Goal: Task Accomplishment & Management: Manage account settings

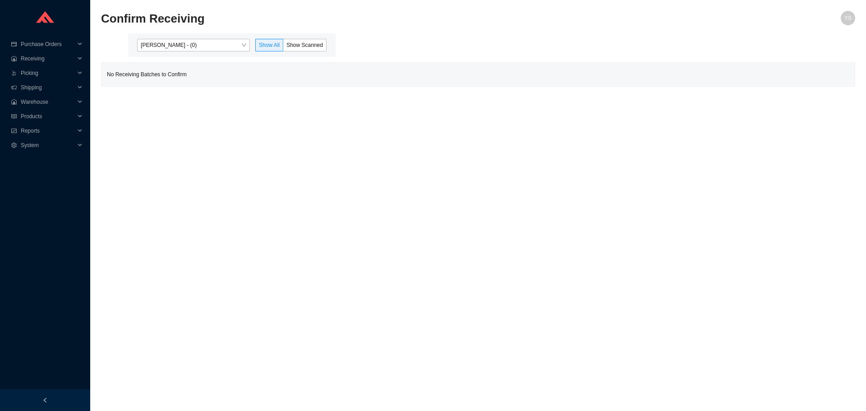
click at [181, 54] on div "Yossi Siff - (0) Show All Show Scanned" at bounding box center [231, 44] width 207 height 23
click at [179, 51] on div "Yossi Siff - (0)" at bounding box center [193, 45] width 113 height 13
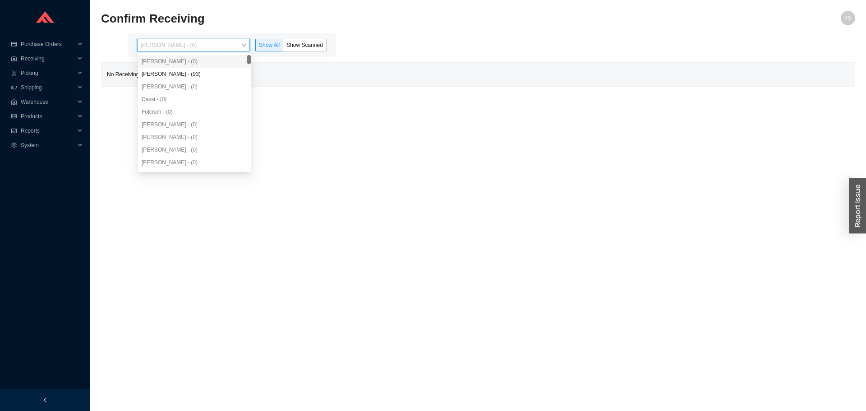
click at [185, 76] on div "Angel Negron - (93)" at bounding box center [195, 74] width 106 height 8
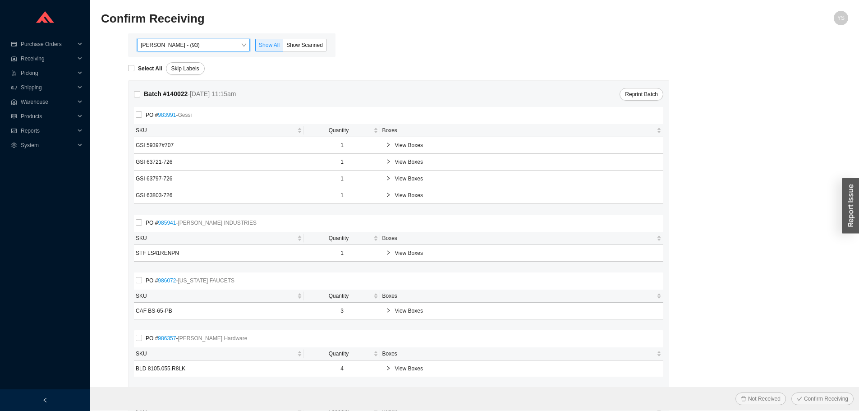
click at [317, 36] on div "Angel Negron - (93) Angel Negron - (93) Show All Show Scanned" at bounding box center [231, 44] width 207 height 23
click at [314, 40] on label "Show Scanned" at bounding box center [304, 45] width 43 height 13
click at [283, 47] on input "Show Scanned" at bounding box center [283, 47] width 0 height 0
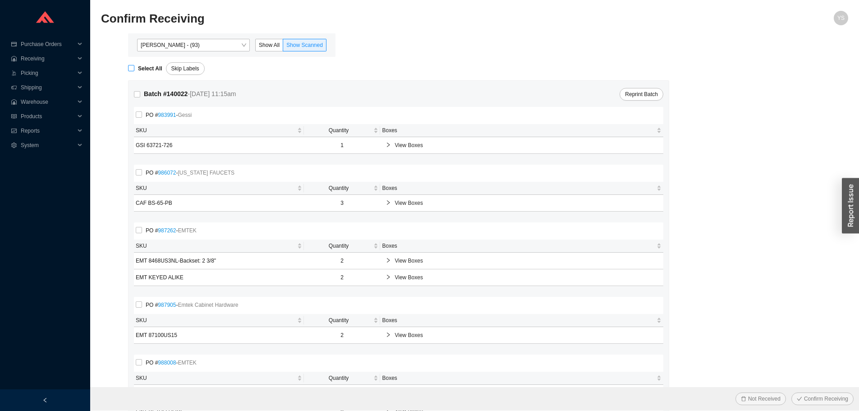
click at [141, 67] on strong "Select All" at bounding box center [150, 68] width 24 height 6
click at [134, 67] on input "Select All" at bounding box center [131, 68] width 6 height 6
checkbox input "true"
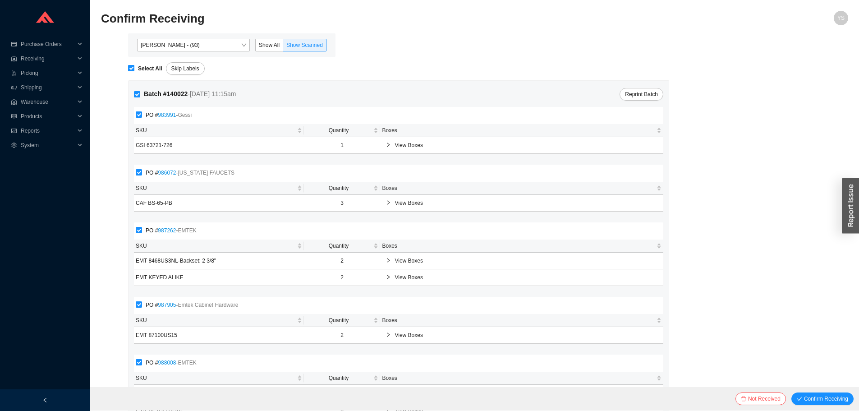
checkbox input "true"
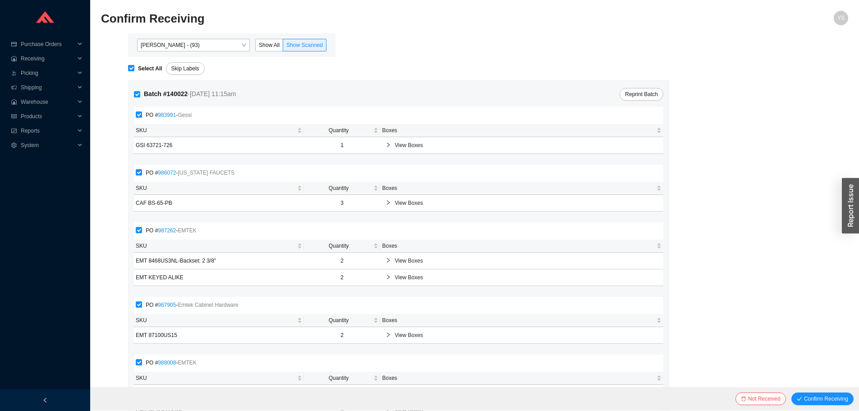
checkbox input "true"
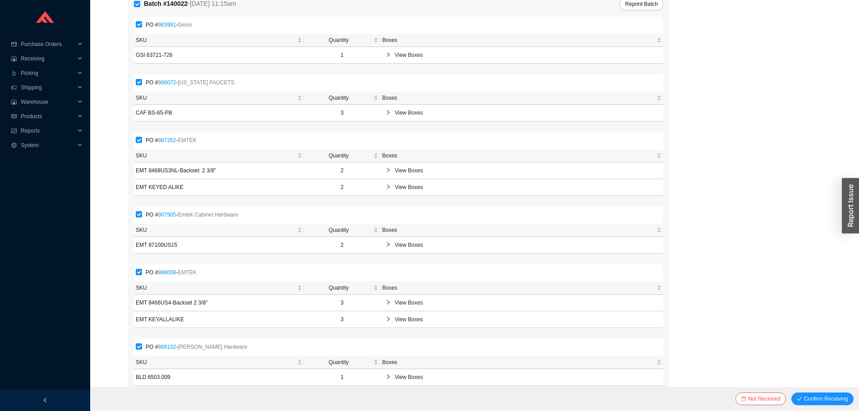
scroll to position [192, 0]
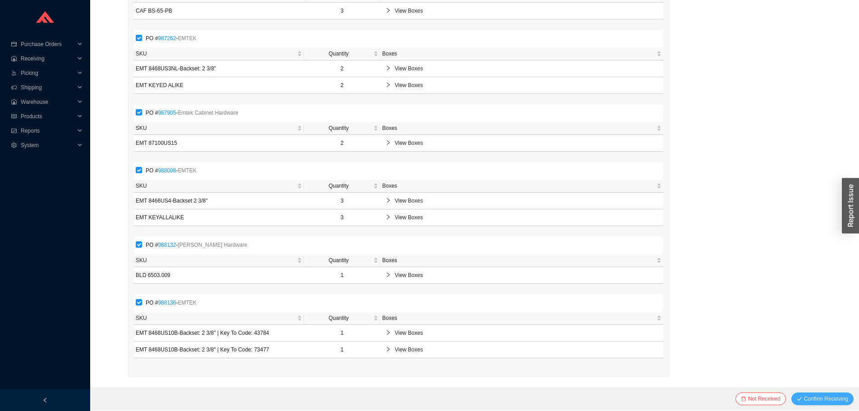
click at [820, 394] on button "Confirm Receiving" at bounding box center [822, 398] width 62 height 13
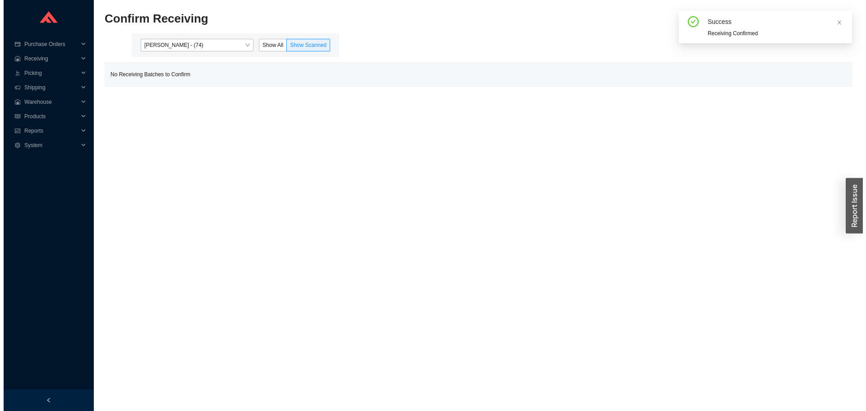
scroll to position [0, 0]
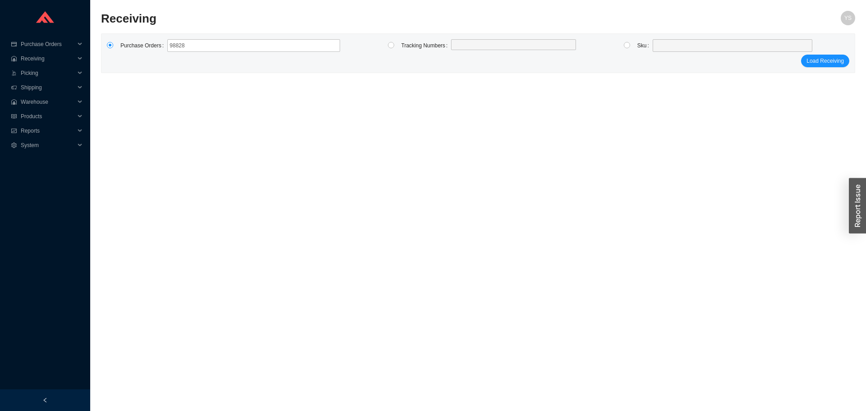
type input "988280"
click button "Load Receiving" at bounding box center [825, 61] width 48 height 13
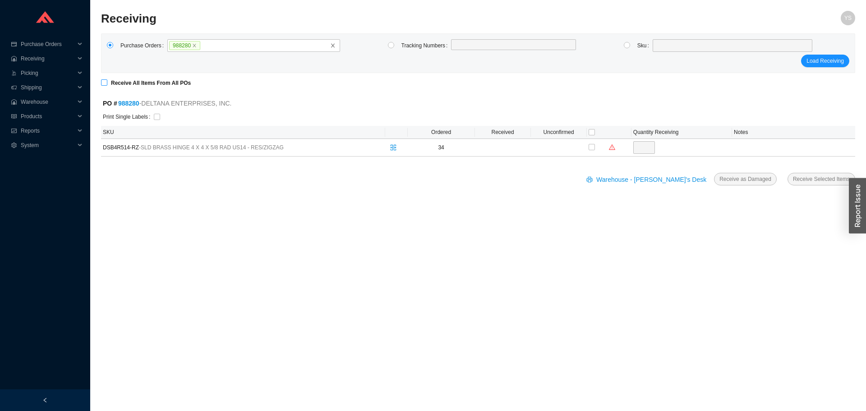
click at [103, 82] on input "Receive All Items From All POs" at bounding box center [104, 82] width 6 height 6
checkbox input "true"
type input "34"
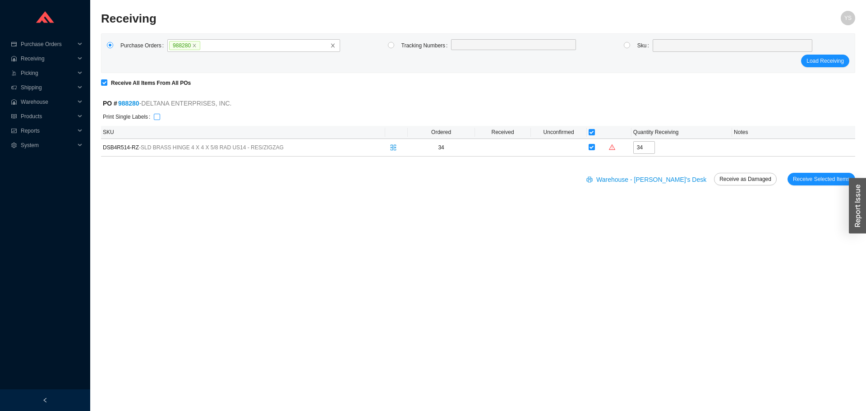
click at [157, 118] on input "checkbox" at bounding box center [157, 117] width 6 height 6
checkbox input "true"
click at [814, 181] on span "Receive Selected Items" at bounding box center [821, 178] width 57 height 9
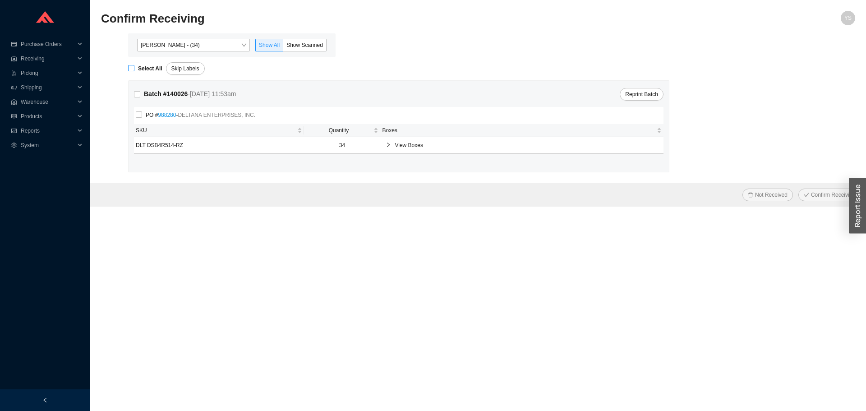
click at [139, 67] on strong "Select All" at bounding box center [150, 68] width 24 height 6
click at [134, 67] on input "Select All" at bounding box center [131, 68] width 6 height 6
checkbox input "true"
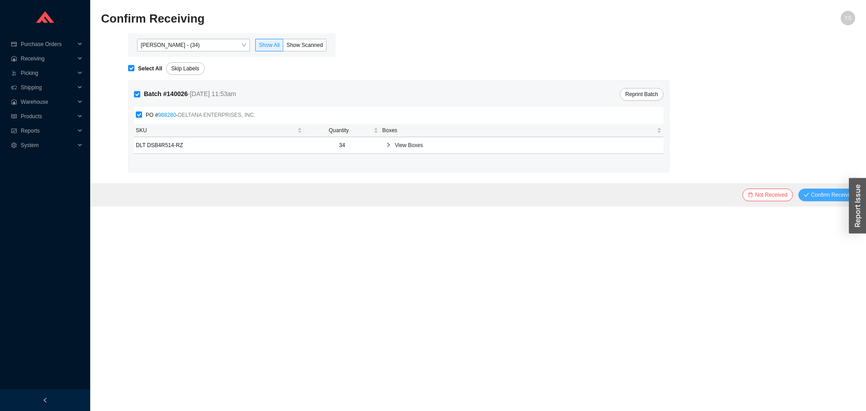
click at [807, 197] on icon "check" at bounding box center [805, 194] width 5 height 5
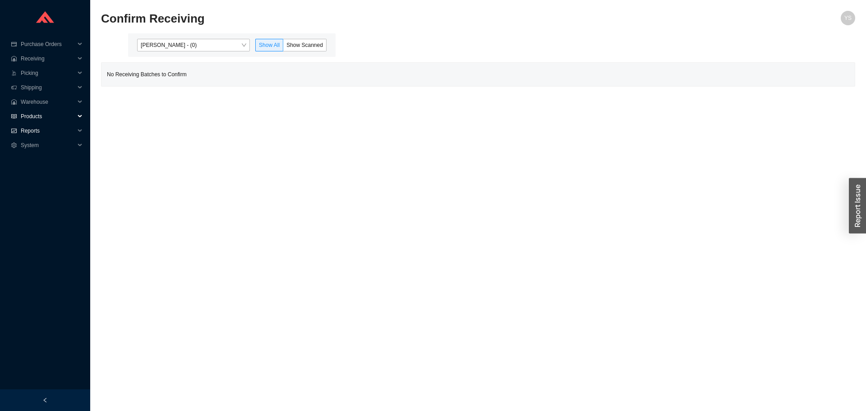
click at [43, 122] on span "Products" at bounding box center [48, 116] width 54 height 14
click at [40, 130] on link "Edit Sku" at bounding box center [32, 131] width 20 height 6
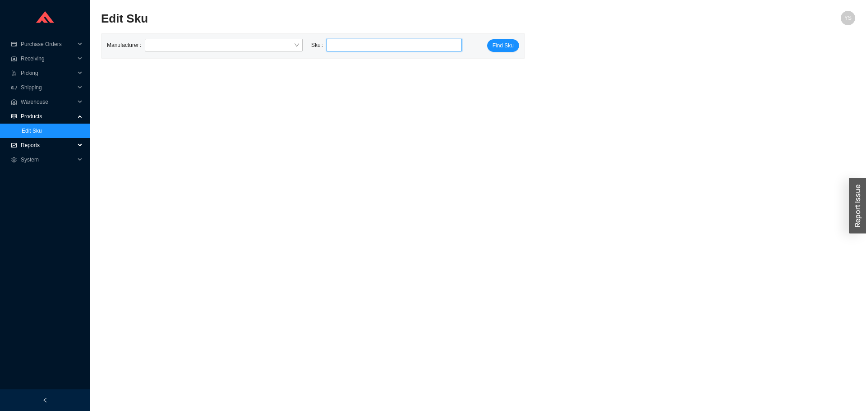
click at [29, 147] on span "Reports" at bounding box center [48, 145] width 54 height 14
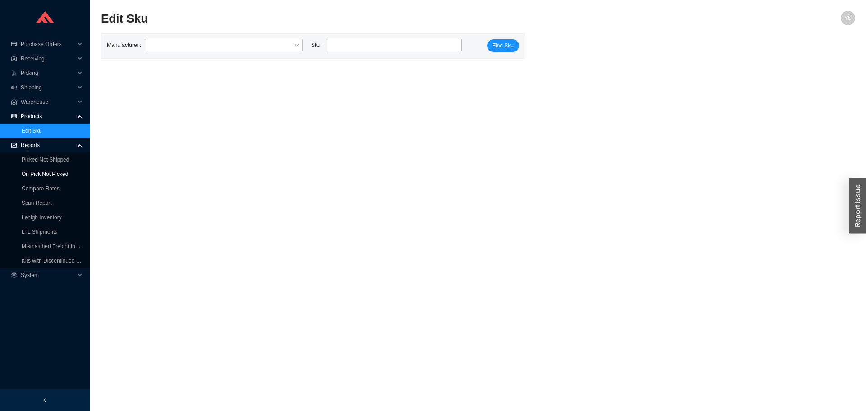
click at [37, 171] on link "On Pick Not Picked" at bounding box center [45, 174] width 46 height 6
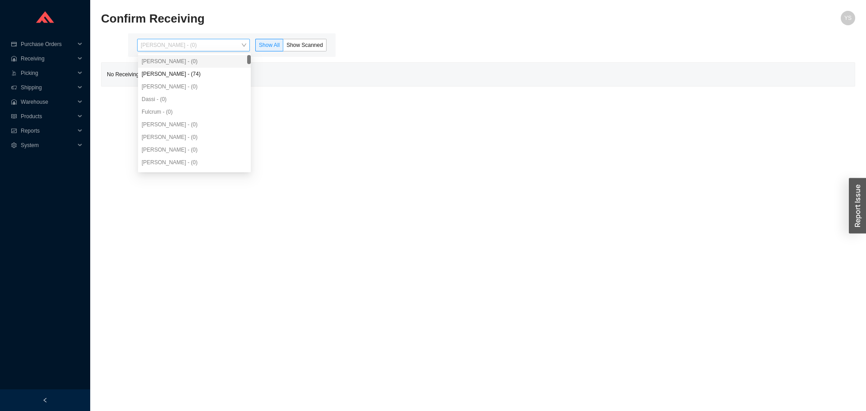
click at [170, 50] on span "[PERSON_NAME] - (0)" at bounding box center [194, 45] width 106 height 12
click at [166, 73] on div "[PERSON_NAME] - (74)" at bounding box center [195, 74] width 106 height 8
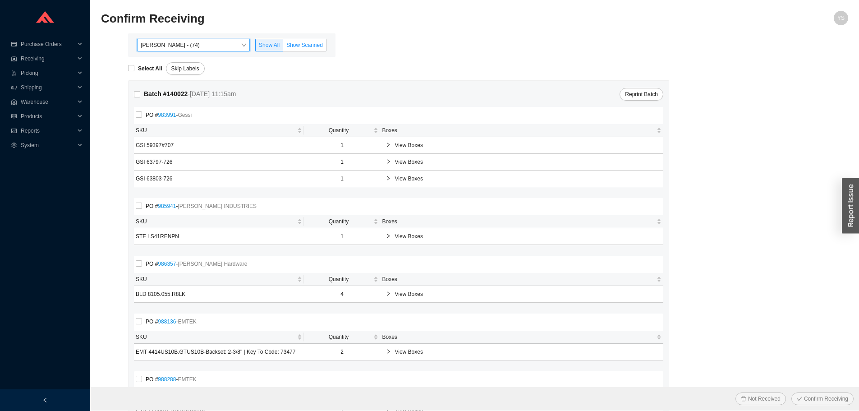
click at [293, 46] on span "Show Scanned" at bounding box center [304, 45] width 37 height 6
click at [283, 47] on input "Show Scanned" at bounding box center [283, 47] width 0 height 0
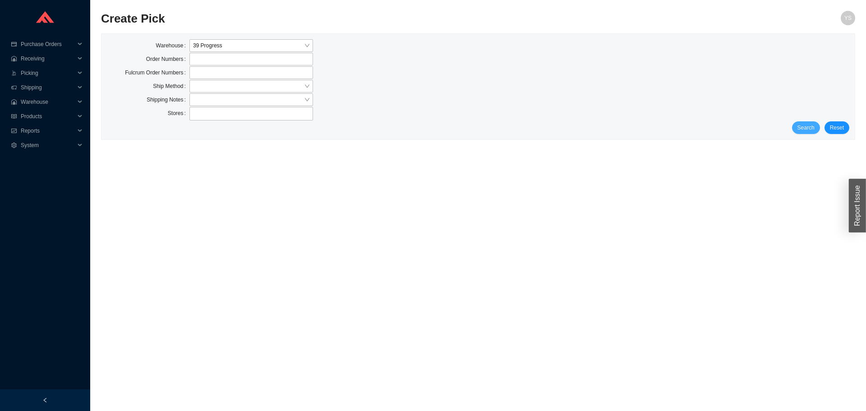
click at [804, 121] on button "Search" at bounding box center [806, 127] width 28 height 13
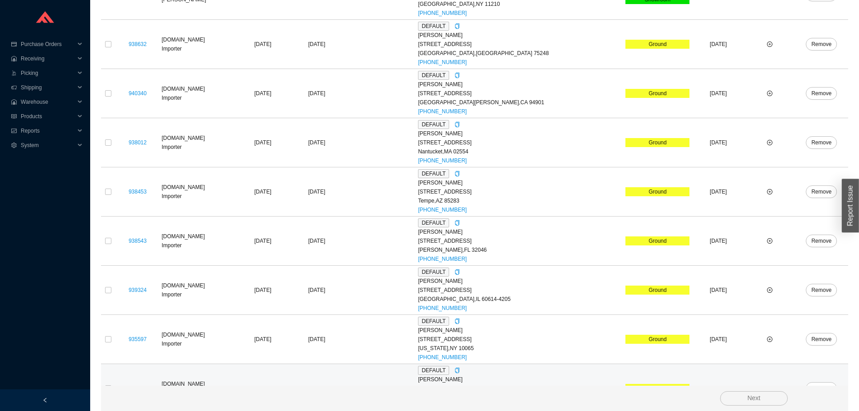
scroll to position [532, 0]
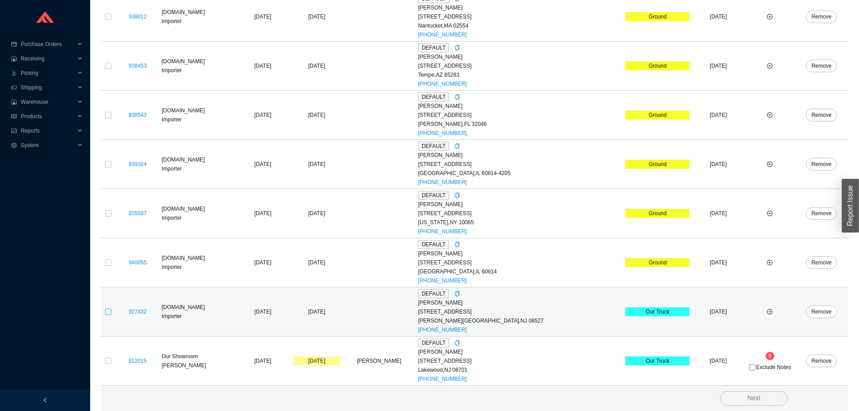
click at [105, 309] on input "checkbox" at bounding box center [108, 311] width 6 height 6
checkbox input "true"
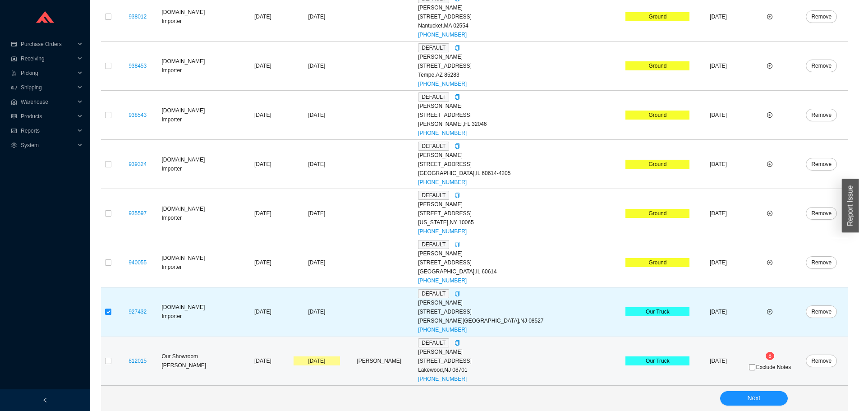
click at [111, 355] on td at bounding box center [108, 360] width 14 height 49
click at [107, 357] on label at bounding box center [108, 360] width 6 height 9
click at [107, 358] on input "checkbox" at bounding box center [108, 361] width 6 height 6
checkbox input "true"
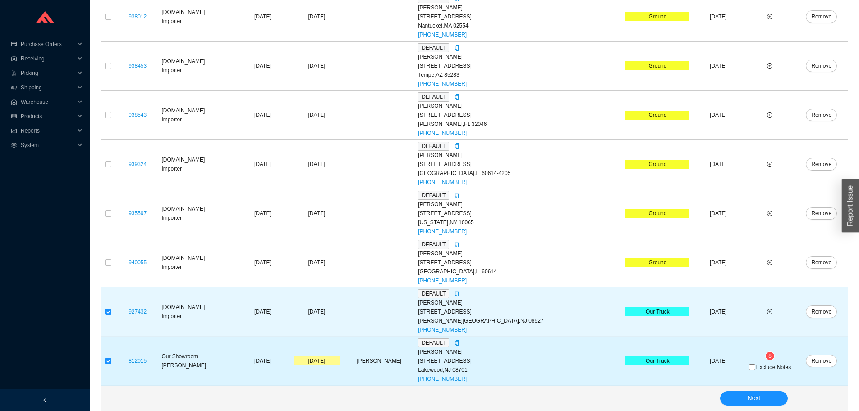
click at [756, 368] on span "Exclude Notes" at bounding box center [773, 366] width 35 height 5
click at [749, 368] on input "Exclude Notes" at bounding box center [752, 367] width 6 height 6
checkbox input "true"
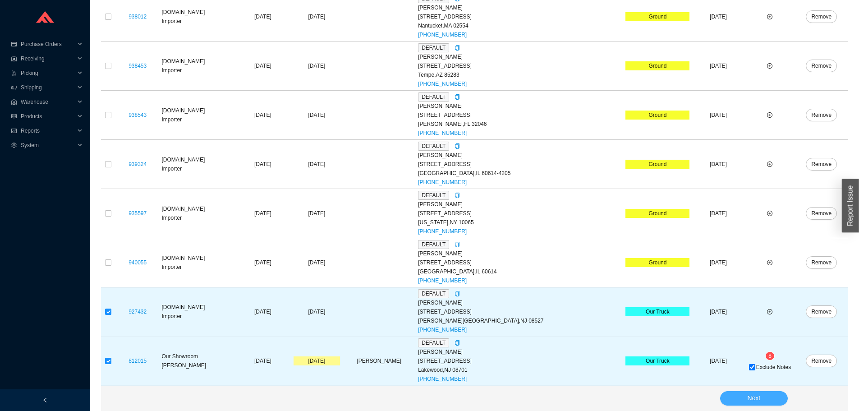
click at [755, 395] on span "Next" at bounding box center [753, 398] width 13 height 10
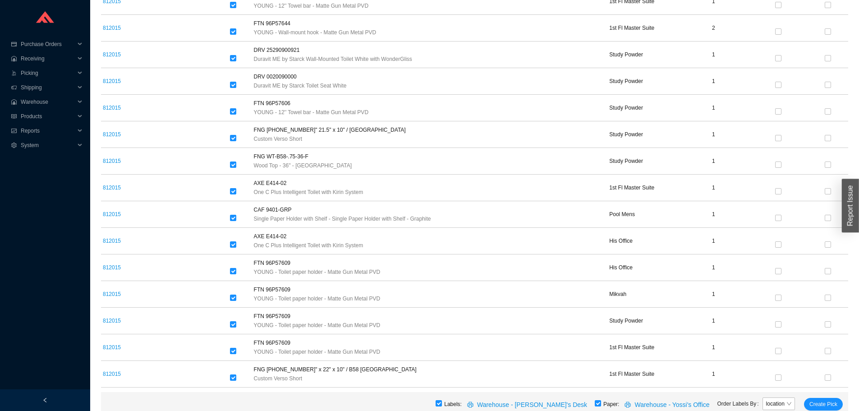
scroll to position [1267, 0]
click at [819, 407] on span "Create Pick" at bounding box center [823, 403] width 28 height 9
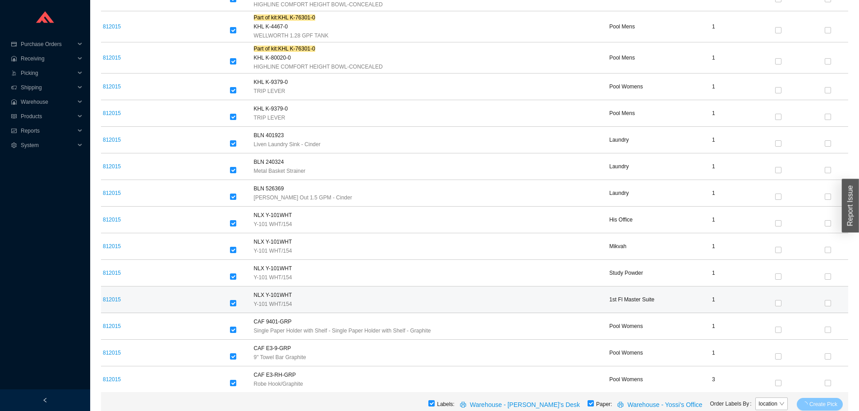
scroll to position [442, 0]
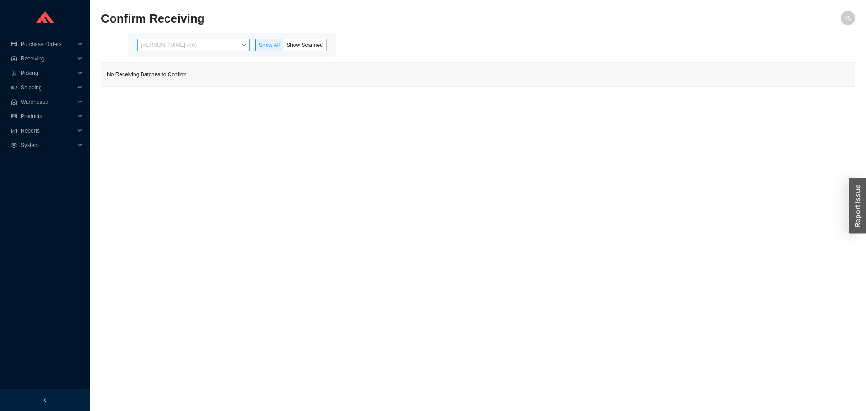
click at [186, 48] on span "[PERSON_NAME] - (0)" at bounding box center [194, 45] width 106 height 12
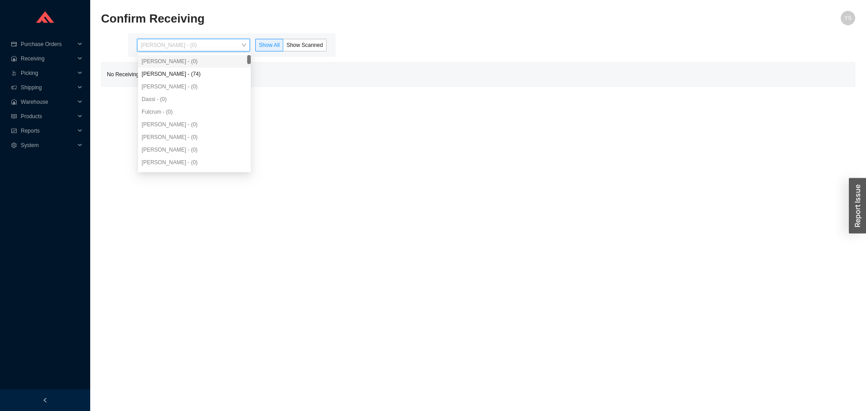
click at [184, 71] on div "[PERSON_NAME] - (74)" at bounding box center [194, 74] width 113 height 13
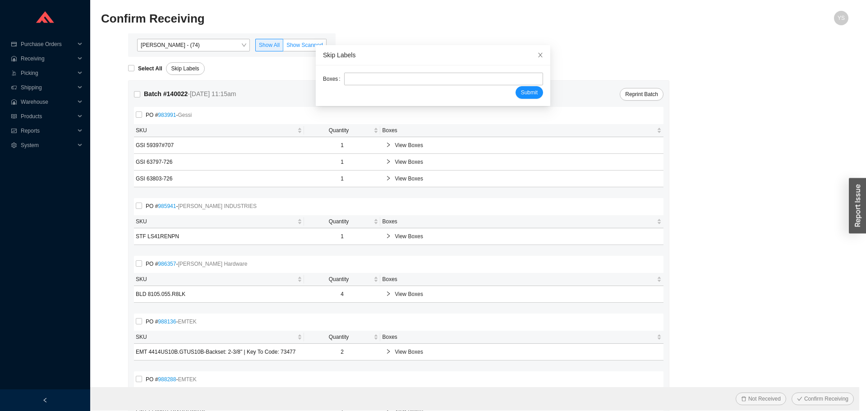
click at [307, 41] on label "Show Scanned" at bounding box center [304, 45] width 43 height 13
click at [283, 47] on input "Show Scanned" at bounding box center [283, 47] width 0 height 0
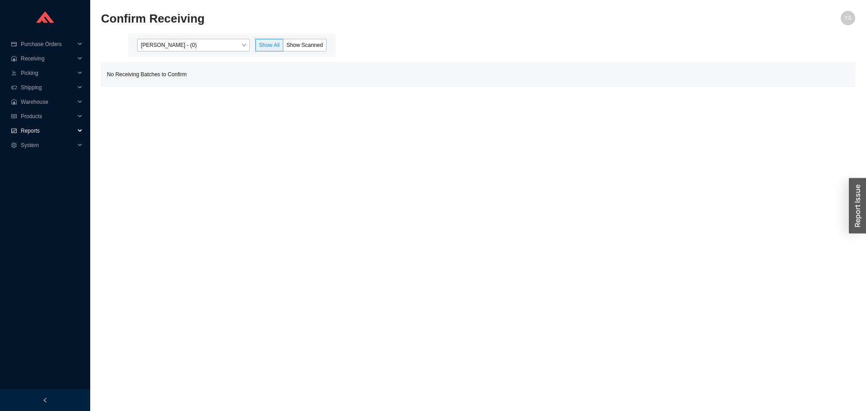
click at [68, 130] on span "Reports" at bounding box center [48, 131] width 54 height 14
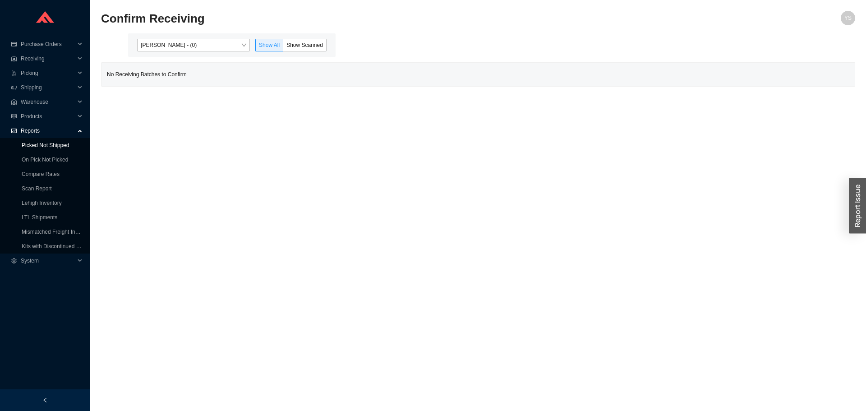
click at [69, 147] on link "Picked Not Shipped" at bounding box center [45, 145] width 47 height 6
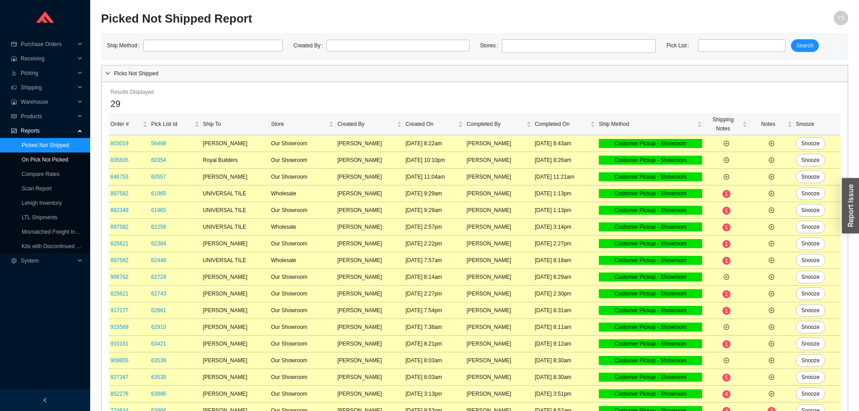
click at [68, 156] on link "On Pick Not Picked" at bounding box center [45, 159] width 46 height 6
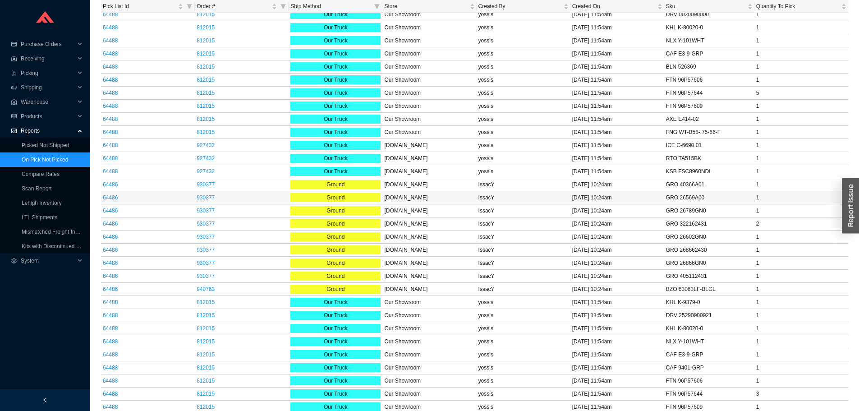
scroll to position [871, 0]
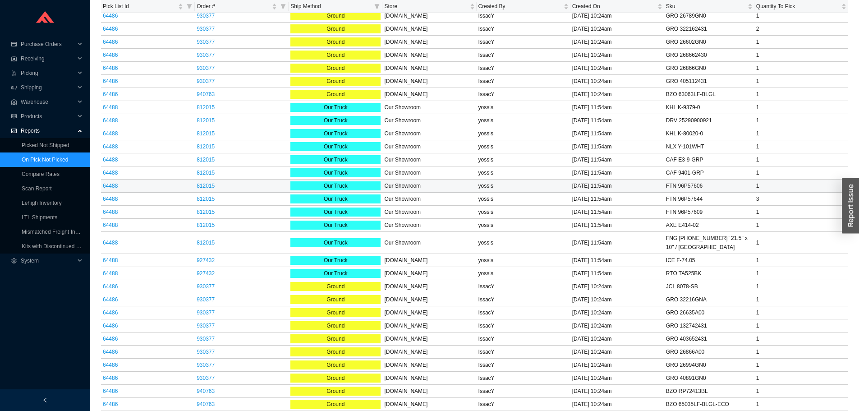
click at [110, 190] on td "64488" at bounding box center [148, 185] width 94 height 13
click at [110, 189] on link "64488" at bounding box center [110, 186] width 15 height 6
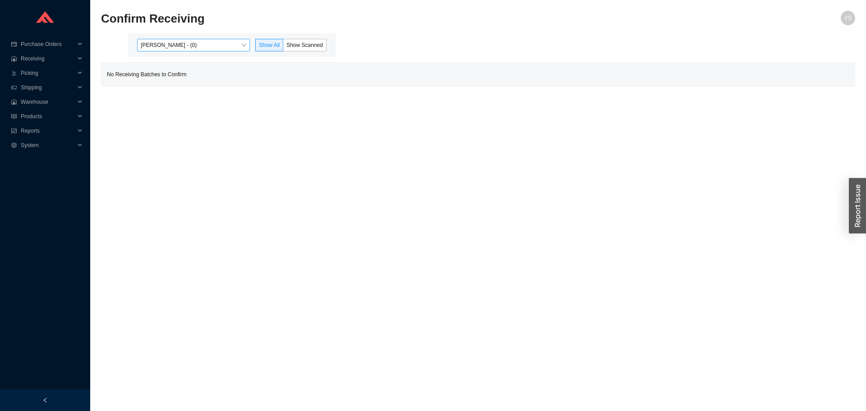
click at [210, 45] on span "[PERSON_NAME] - (0)" at bounding box center [194, 45] width 106 height 12
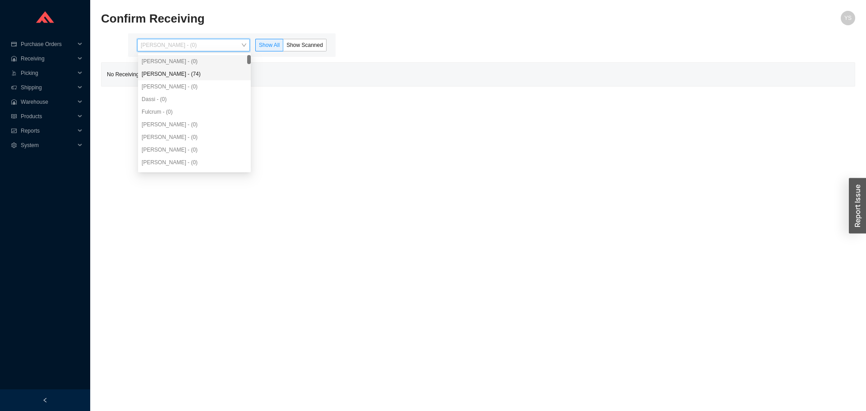
click at [176, 73] on div "[PERSON_NAME] - (74)" at bounding box center [195, 74] width 106 height 8
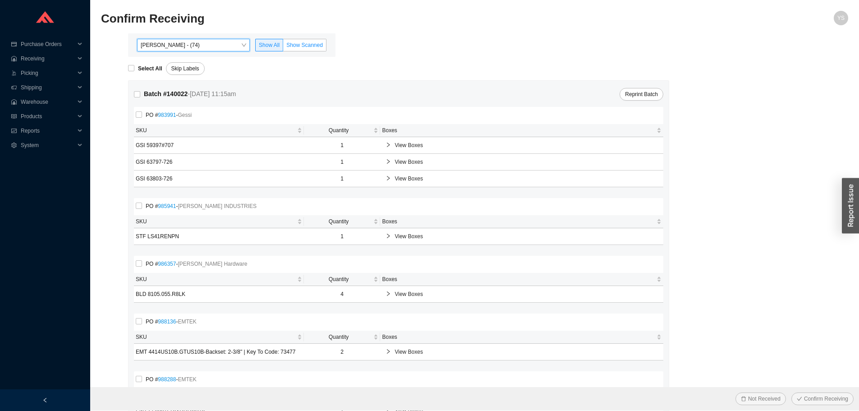
click at [306, 48] on span "Show Scanned" at bounding box center [304, 45] width 37 height 6
click at [283, 47] on input "Show Scanned" at bounding box center [283, 47] width 0 height 0
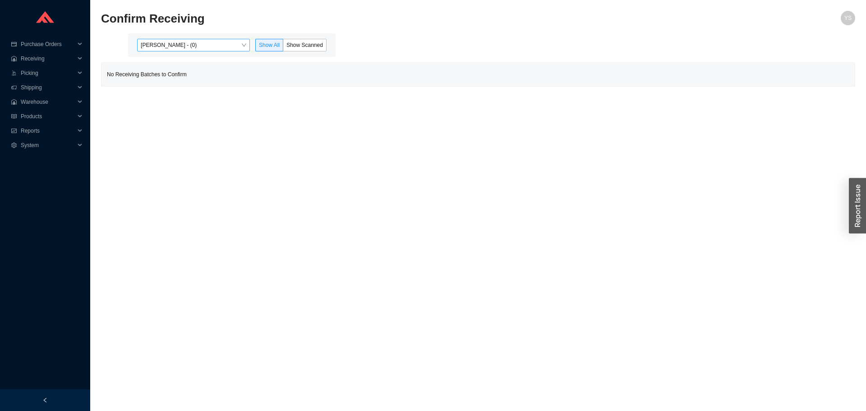
click at [174, 41] on span "[PERSON_NAME] - (0)" at bounding box center [194, 45] width 106 height 12
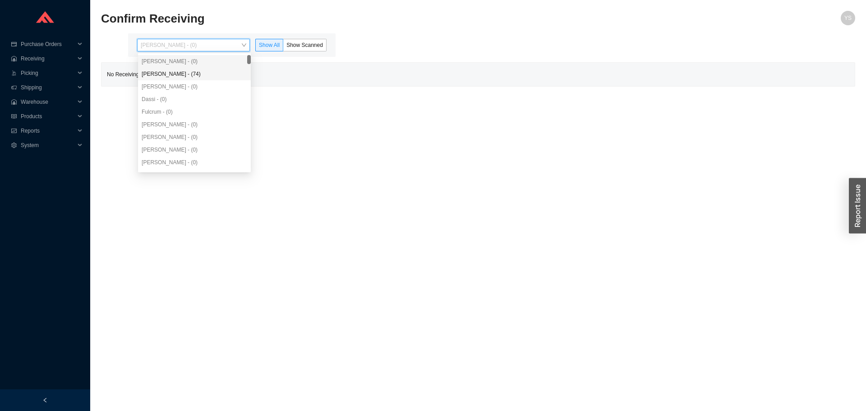
click at [176, 81] on div "[PERSON_NAME] - (0)" at bounding box center [194, 86] width 113 height 13
click at [205, 73] on div "[PERSON_NAME] - (74)" at bounding box center [195, 74] width 106 height 8
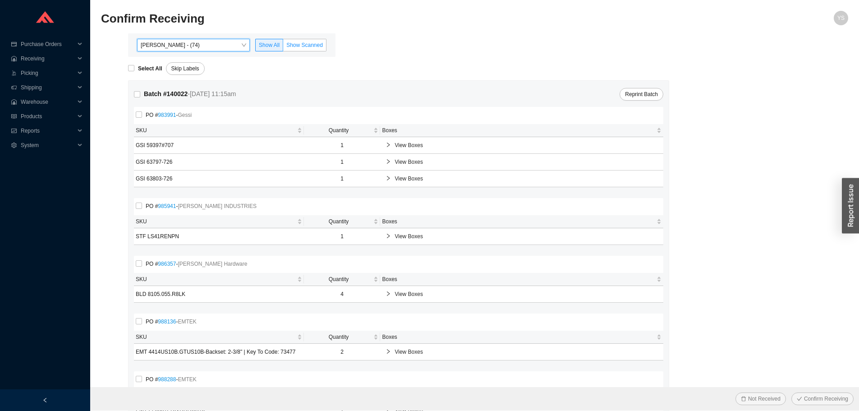
click at [302, 46] on span "Show Scanned" at bounding box center [304, 45] width 37 height 6
click at [283, 47] on input "Show Scanned" at bounding box center [283, 47] width 0 height 0
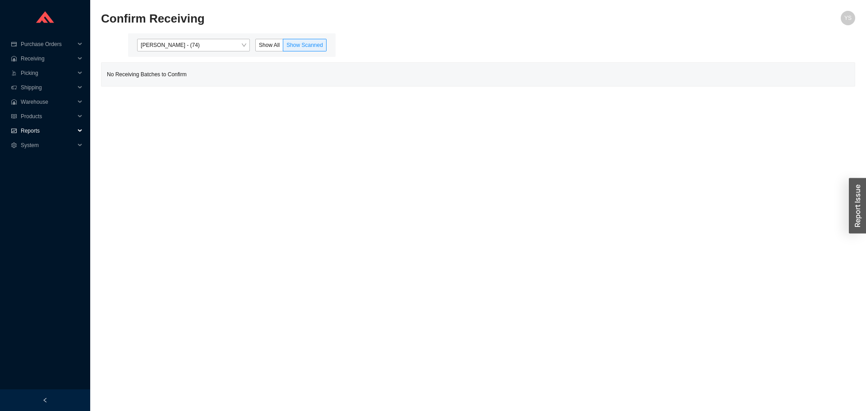
click at [54, 126] on span "Reports" at bounding box center [48, 131] width 54 height 14
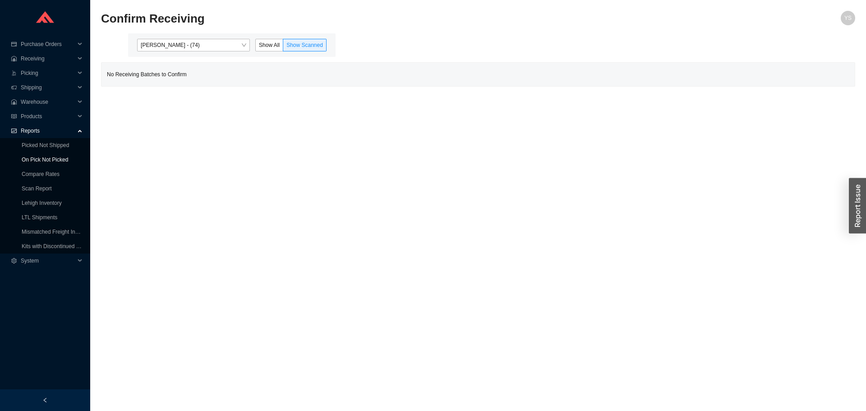
click at [57, 156] on link "On Pick Not Picked" at bounding box center [45, 159] width 46 height 6
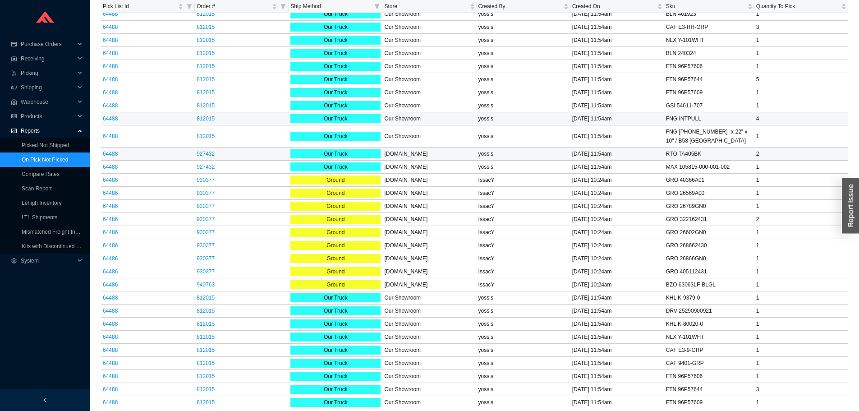
scroll to position [871, 0]
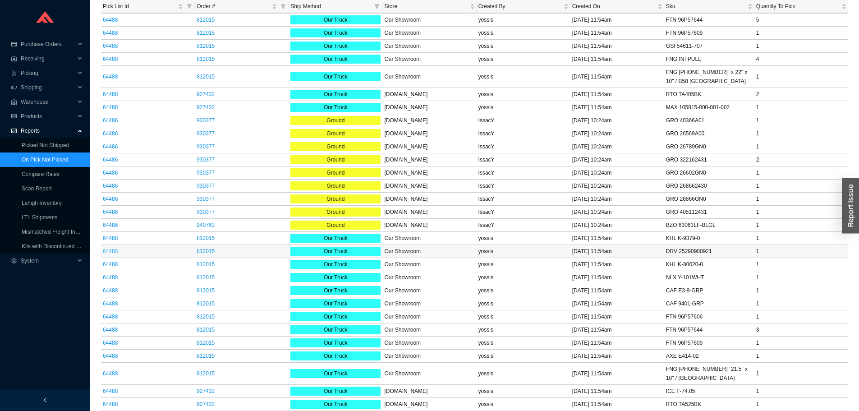
click at [103, 251] on link "64488" at bounding box center [110, 251] width 15 height 6
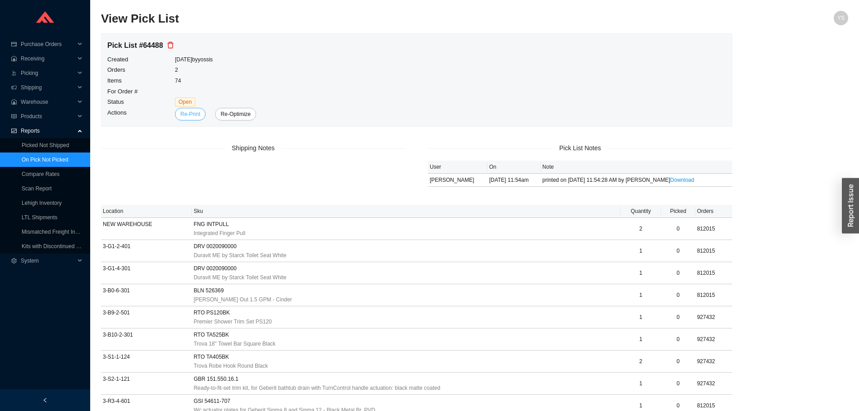
click at [195, 113] on span "Re-Print" at bounding box center [190, 114] width 20 height 9
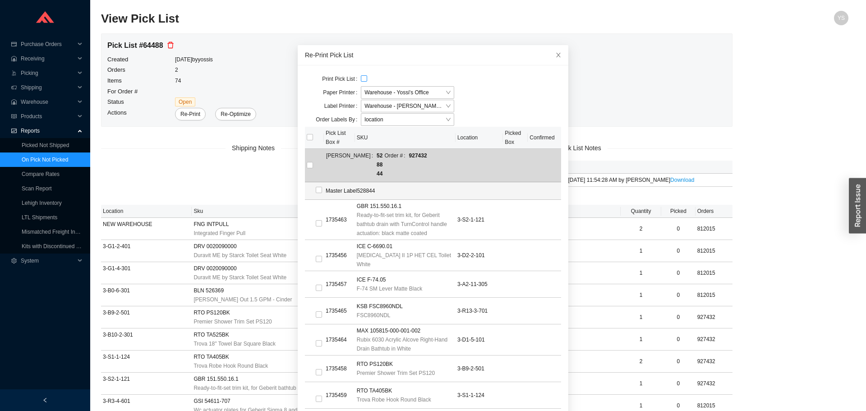
click at [361, 79] on input "checkbox" at bounding box center [364, 78] width 6 height 6
checkbox input "true"
click at [307, 135] on input "checkbox" at bounding box center [310, 137] width 6 height 6
checkbox input "true"
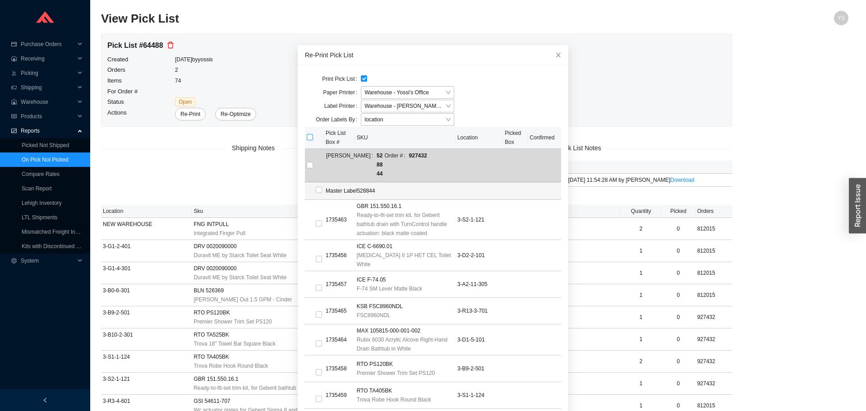
checkbox input "true"
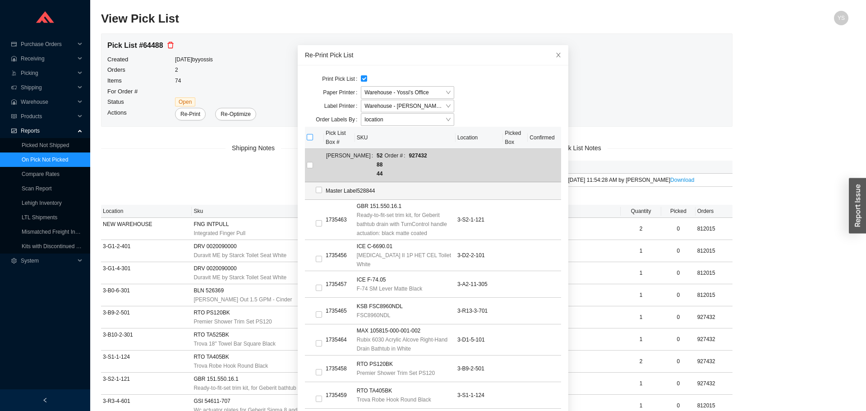
checkbox input "true"
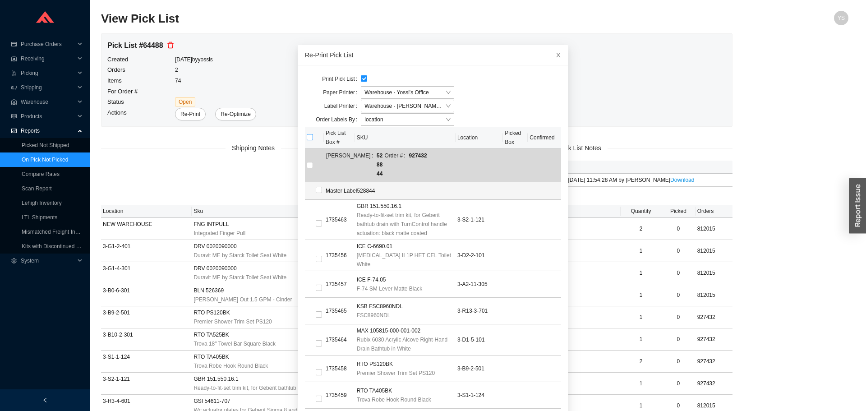
checkbox input "true"
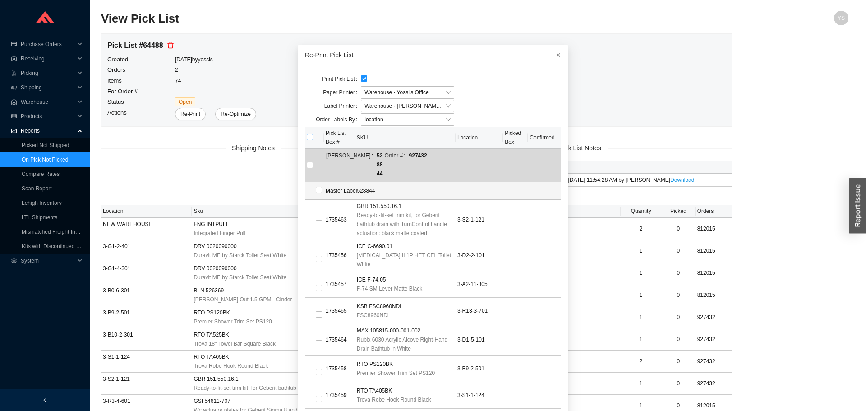
checkbox input "true"
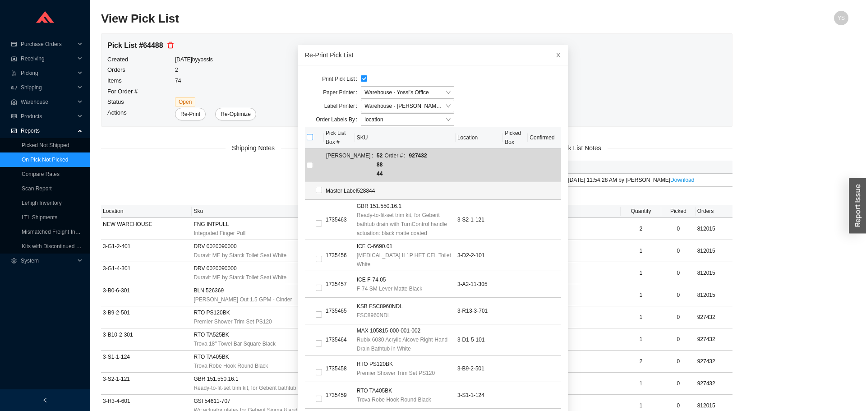
checkbox input "true"
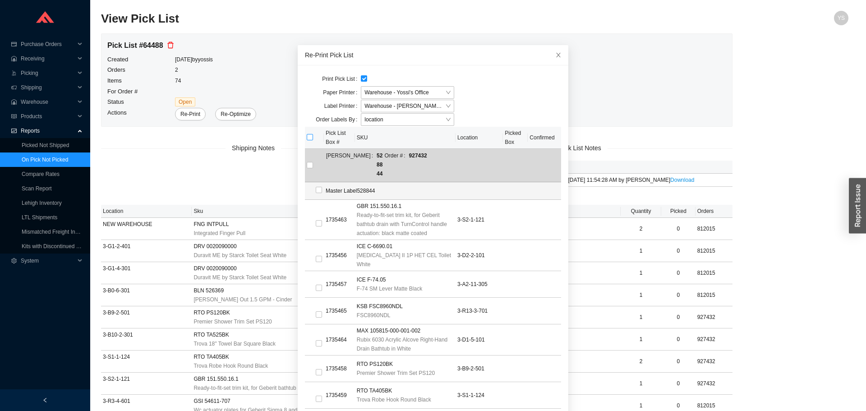
checkbox input "true"
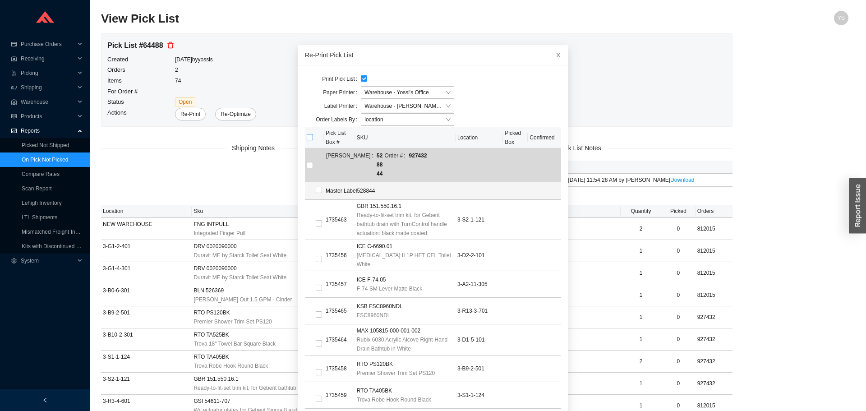
checkbox input "true"
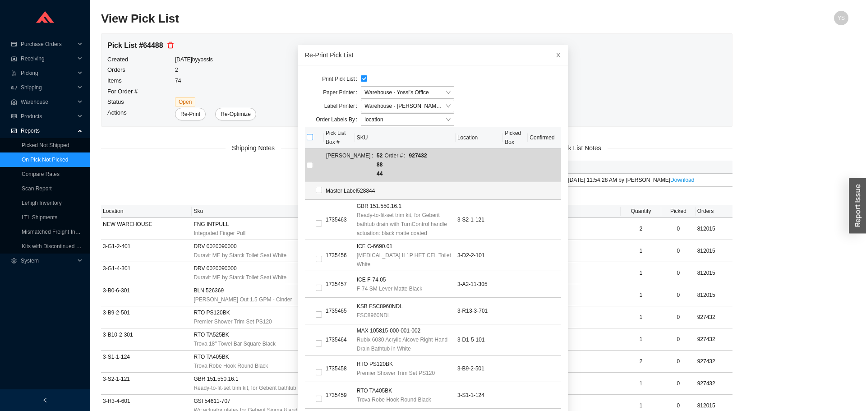
checkbox input "true"
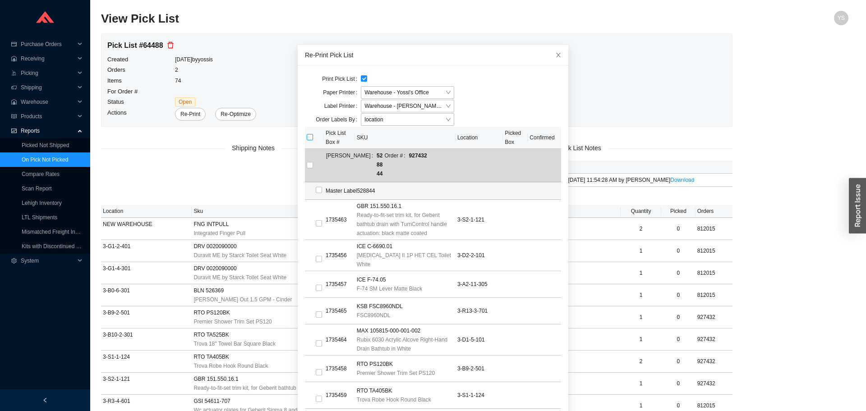
checkbox input "true"
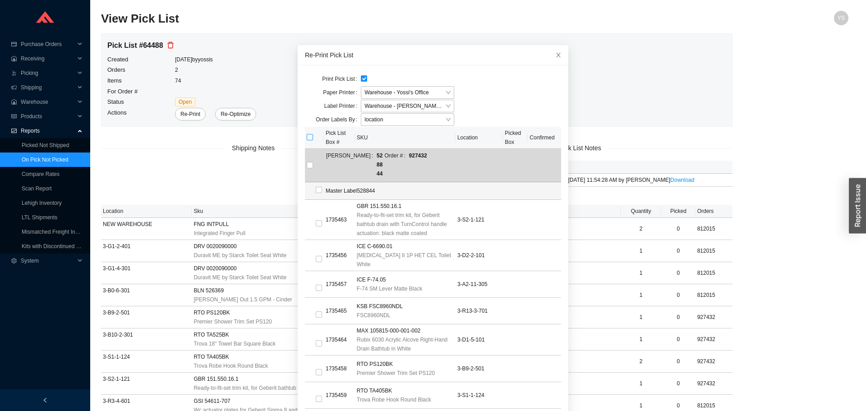
checkbox input "true"
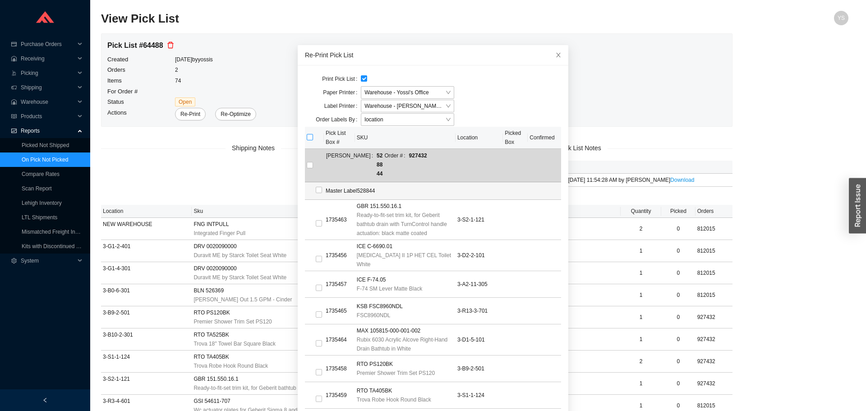
checkbox input "true"
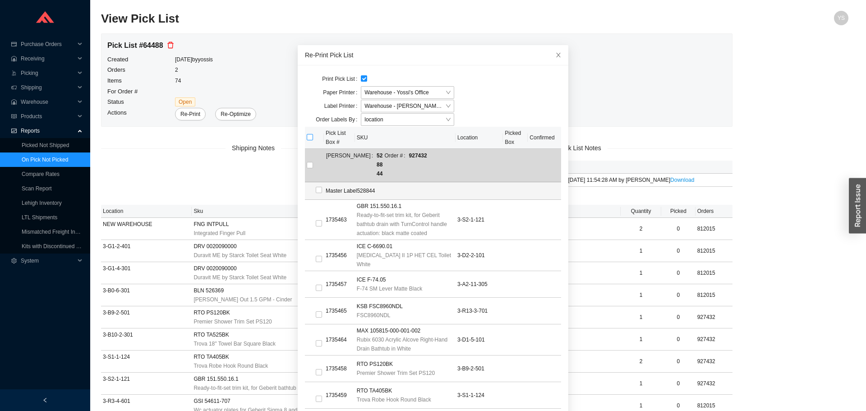
checkbox input "true"
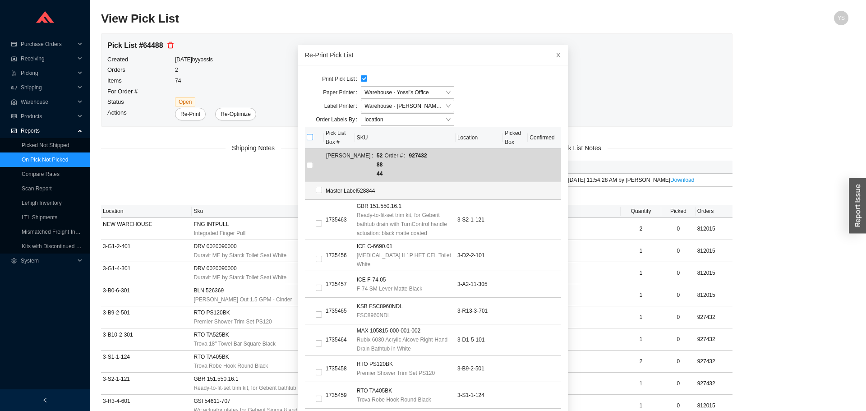
checkbox input "true"
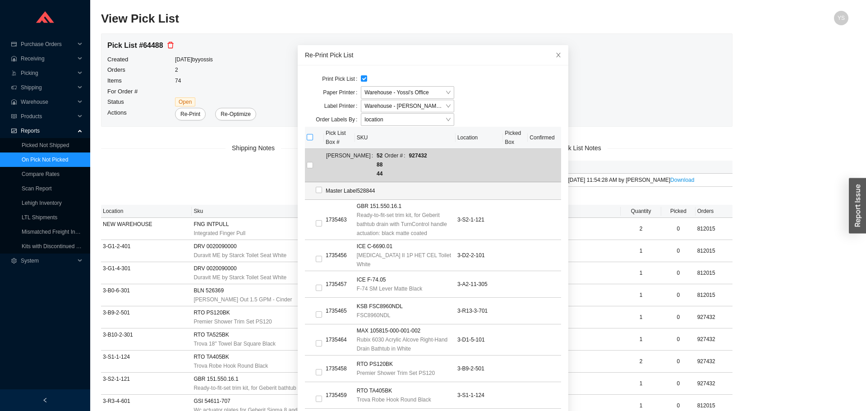
checkbox input "true"
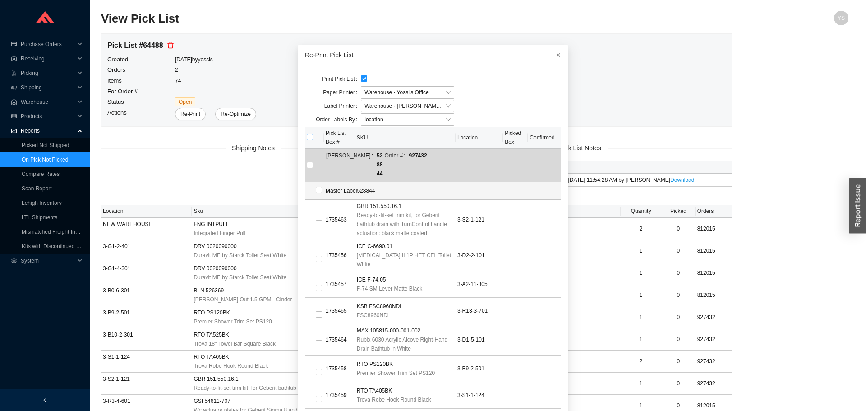
checkbox input "true"
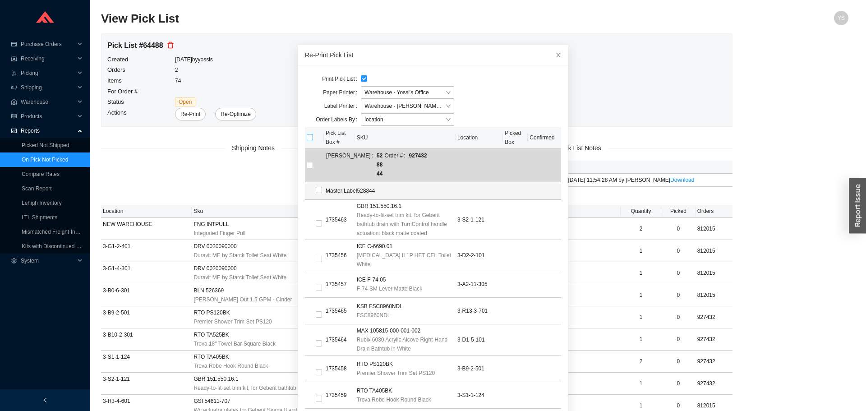
checkbox input "true"
click at [307, 137] on input "checkbox" at bounding box center [310, 137] width 6 height 6
checkbox input "false"
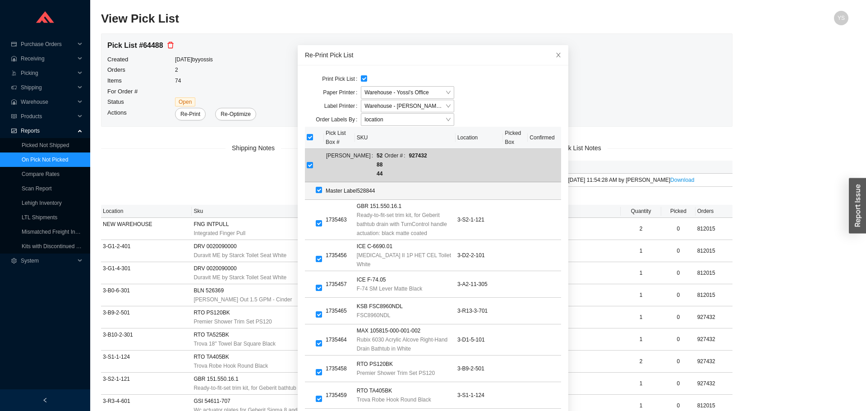
checkbox input "false"
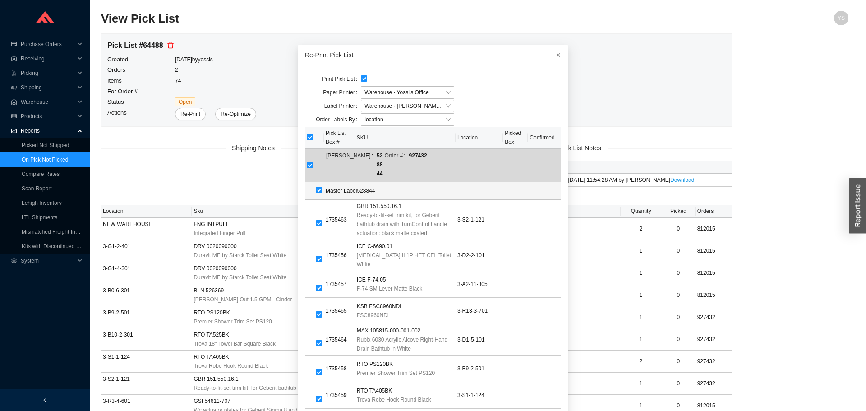
checkbox input "false"
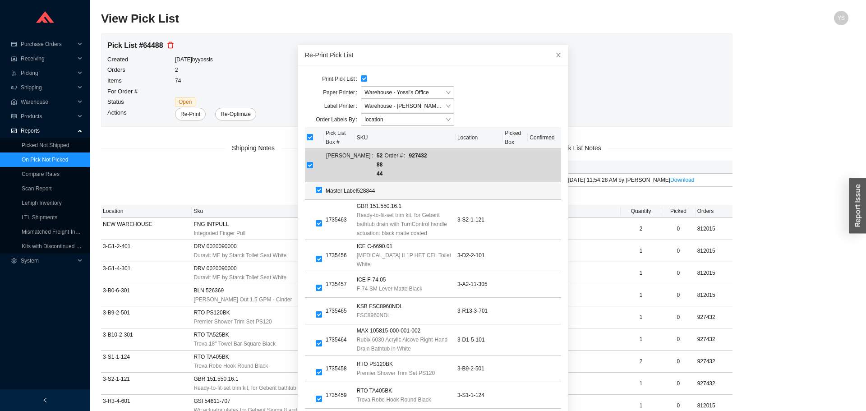
checkbox input "false"
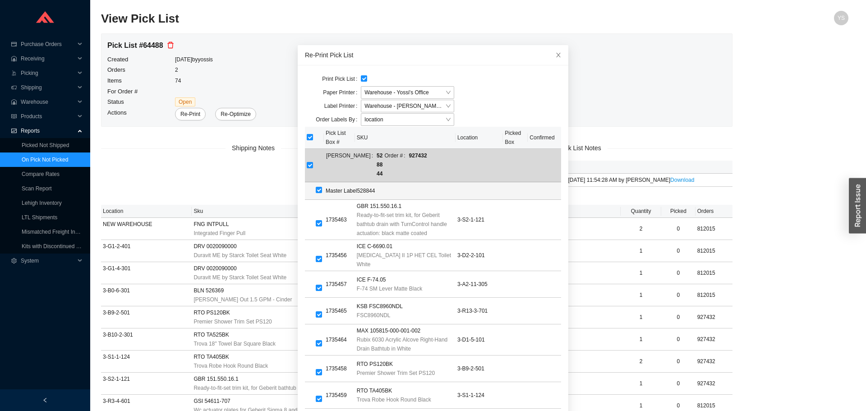
checkbox input "false"
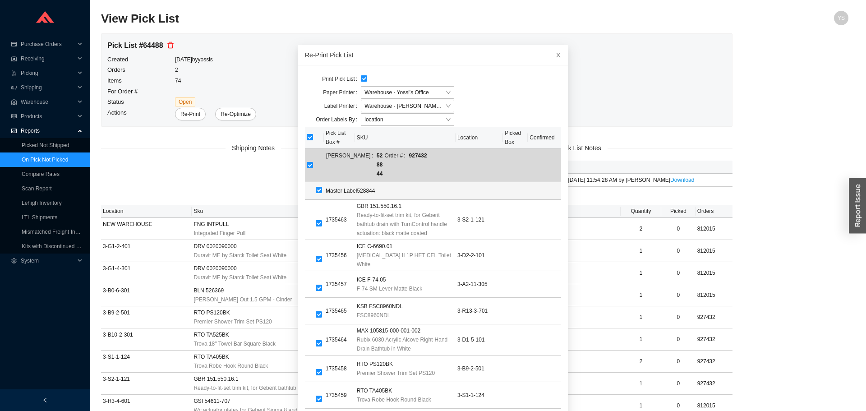
checkbox input "false"
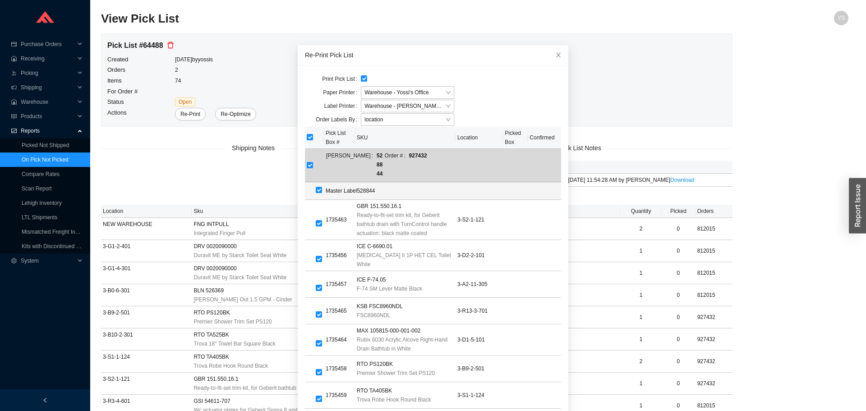
checkbox input "false"
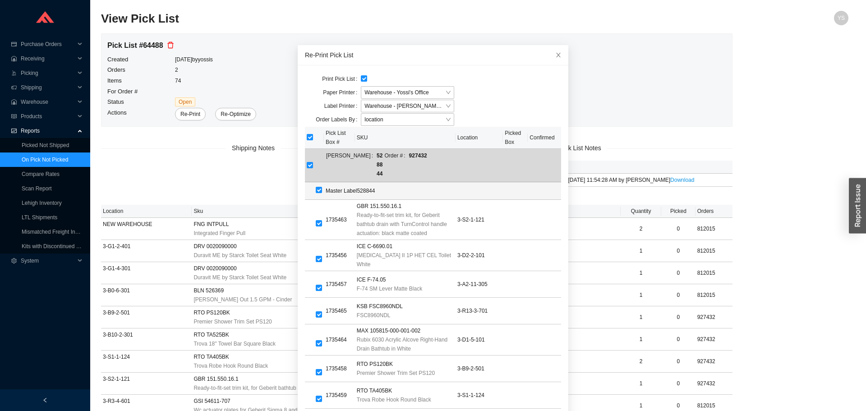
checkbox input "false"
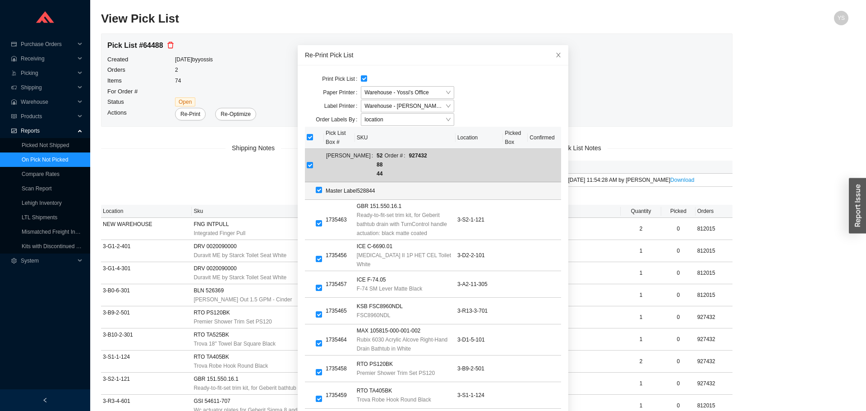
checkbox input "false"
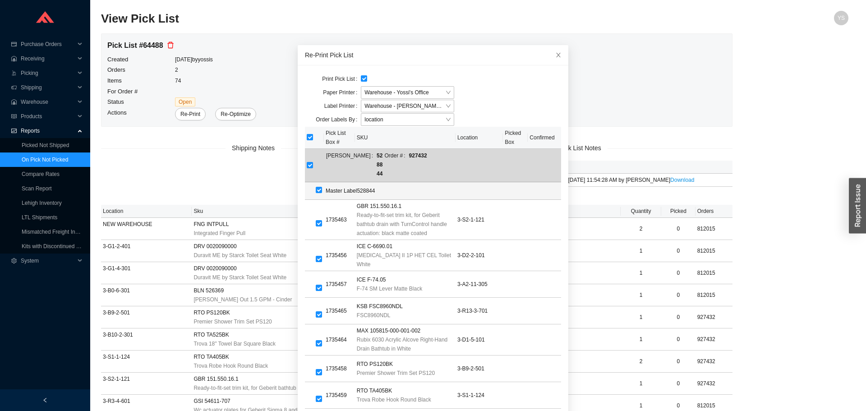
checkbox input "false"
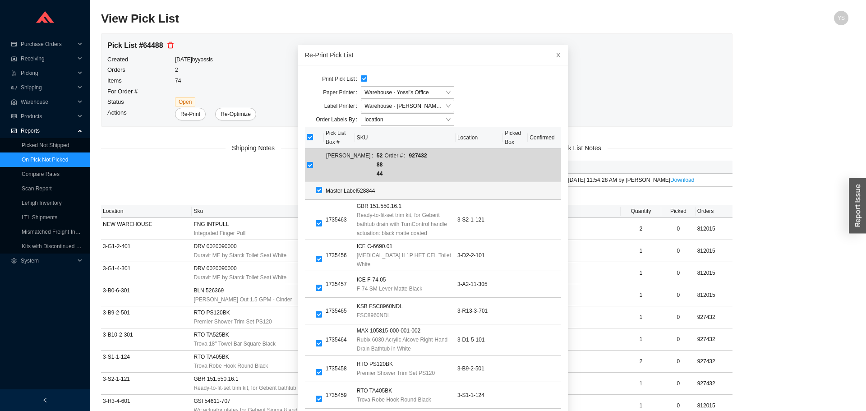
checkbox input "false"
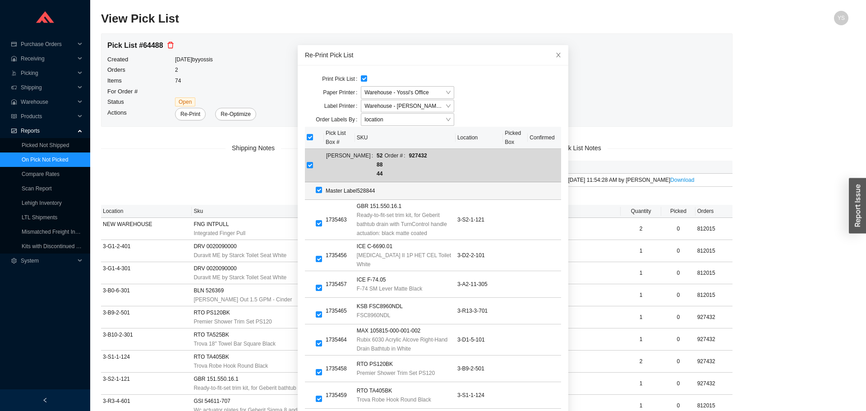
checkbox input "false"
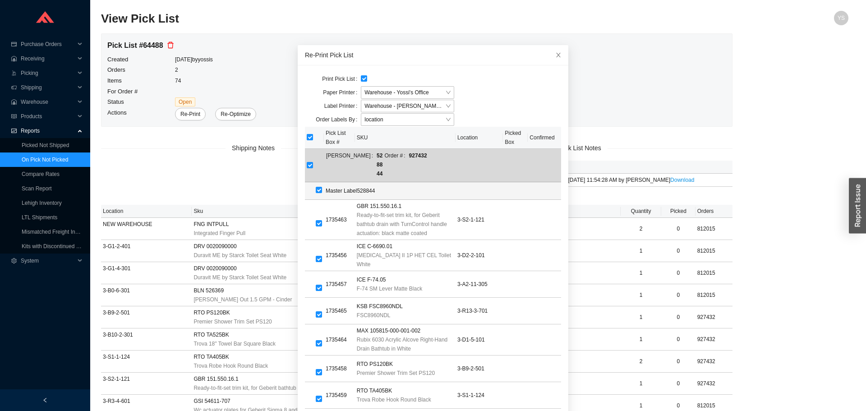
checkbox input "false"
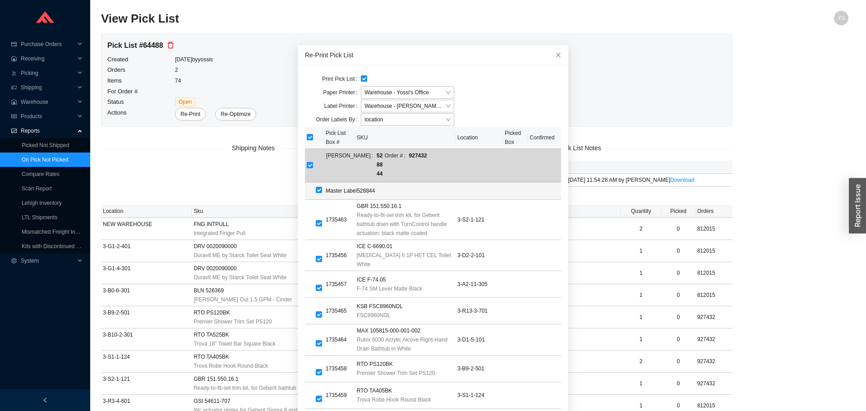
checkbox input "false"
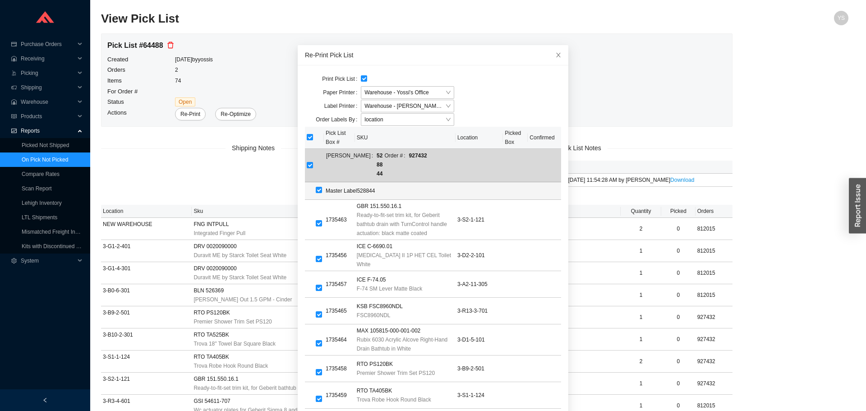
checkbox input "false"
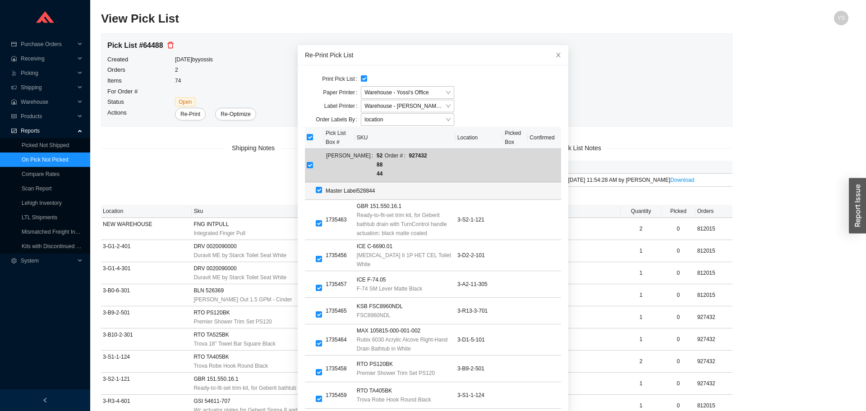
checkbox input "false"
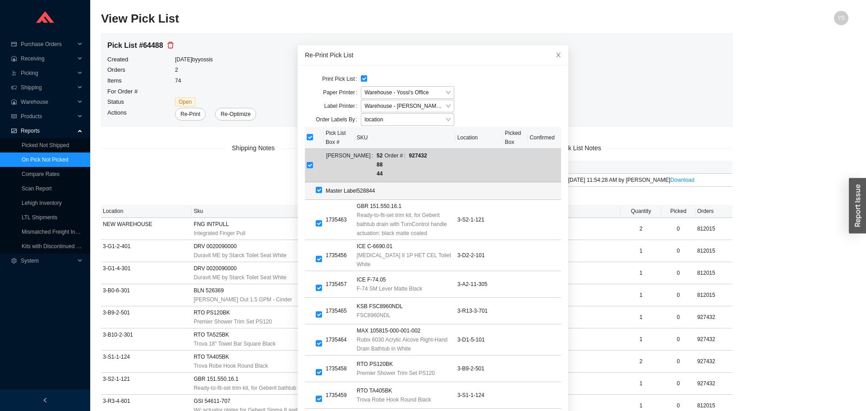
checkbox input "false"
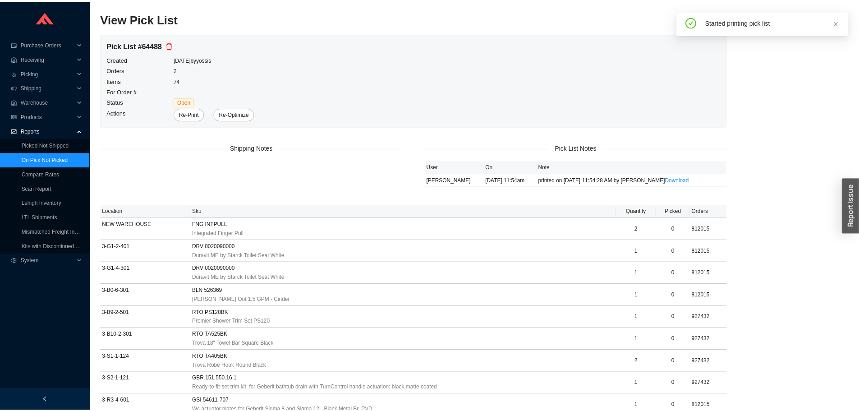
scroll to position [40, 0]
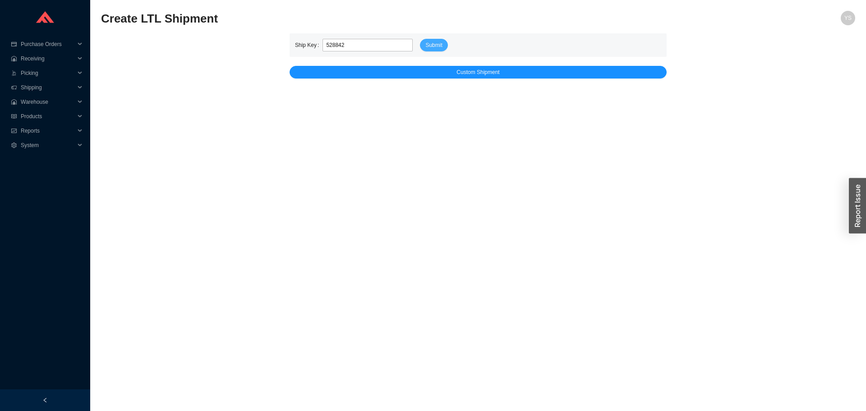
type input "528842"
click at [434, 43] on span "Submit" at bounding box center [433, 45] width 17 height 9
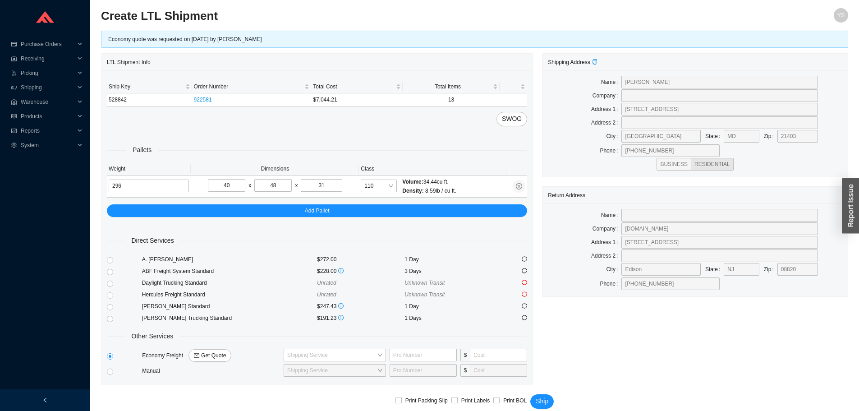
scroll to position [11, 0]
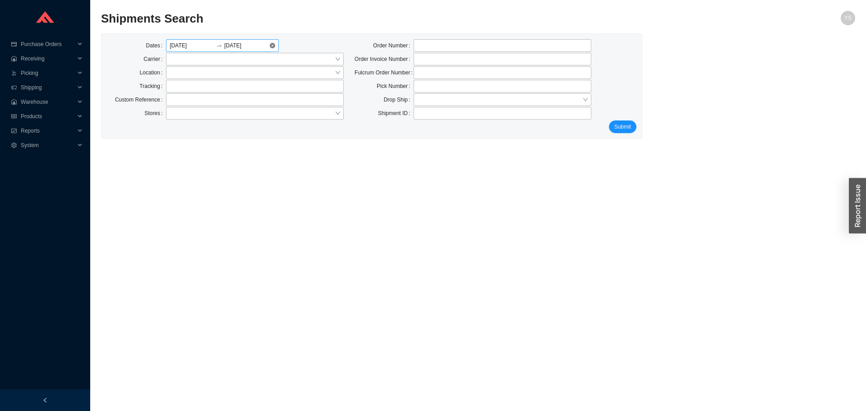
click at [272, 41] on div "[DATE] [DATE]" at bounding box center [222, 45] width 113 height 13
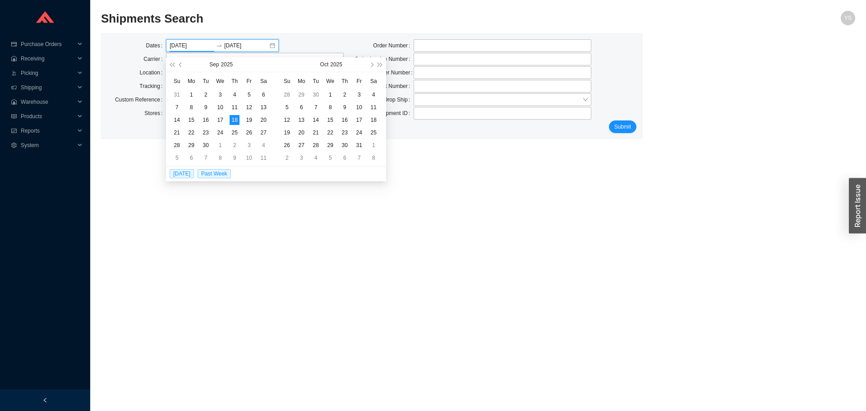
type input "[DATE]"
click at [151, 87] on label "Tracking" at bounding box center [152, 86] width 27 height 13
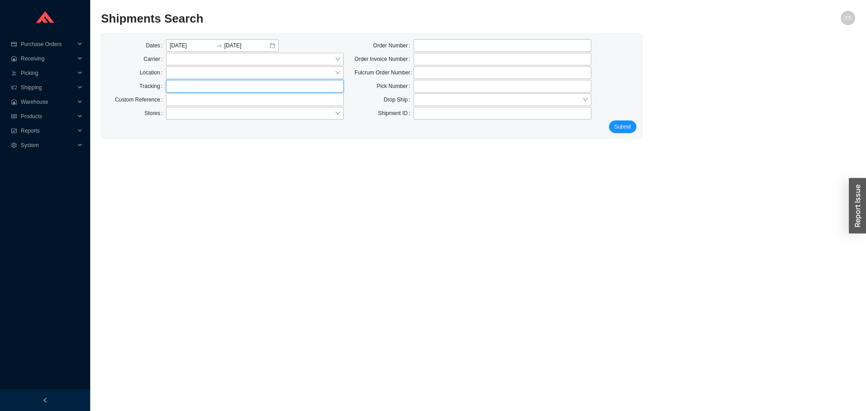
click at [179, 81] on input "text" at bounding box center [255, 86] width 178 height 13
paste input "519141030"
type input "519141030"
click at [621, 124] on span "Submit" at bounding box center [622, 126] width 17 height 9
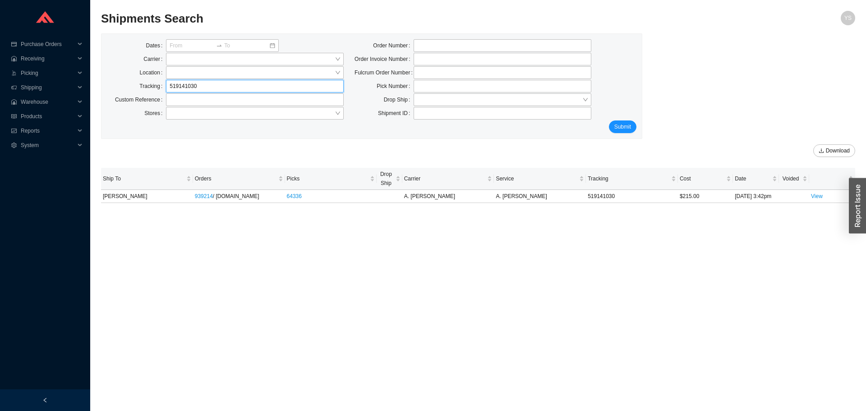
click at [201, 87] on input "519141030" at bounding box center [255, 86] width 178 height 13
paste input "48"
type input "519141048"
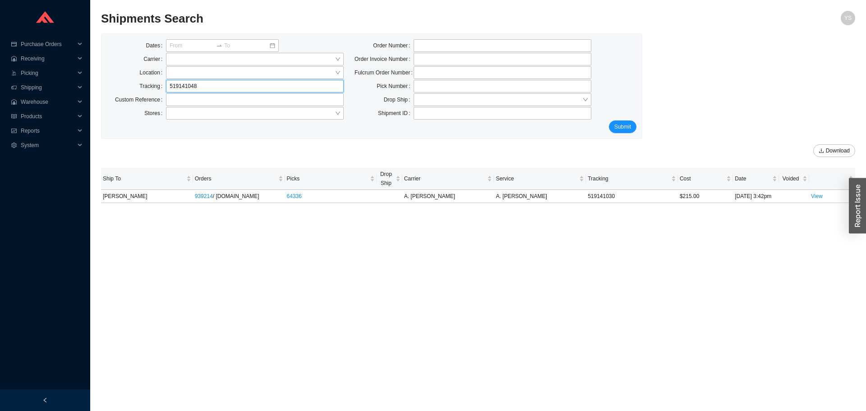
click button "Submit" at bounding box center [623, 126] width 28 height 13
click at [180, 91] on input "519141048" at bounding box center [255, 86] width 178 height 13
paste input "77114127810"
type input "77114127810"
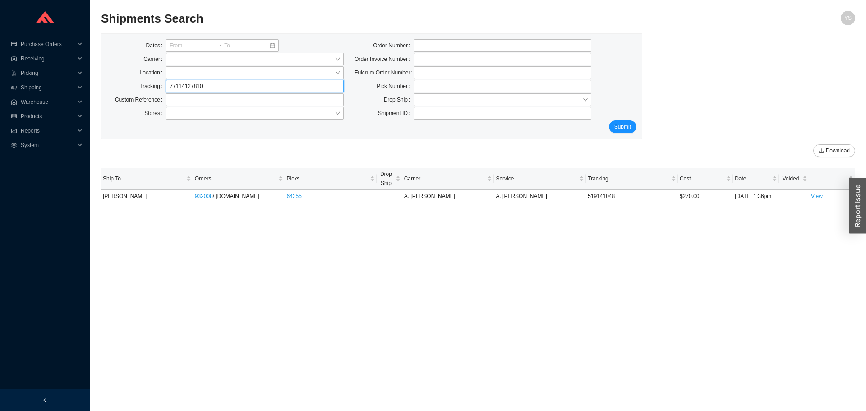
click button "Submit" at bounding box center [623, 126] width 28 height 13
click at [188, 86] on input "77114127810" at bounding box center [255, 86] width 178 height 13
paste input "4647"
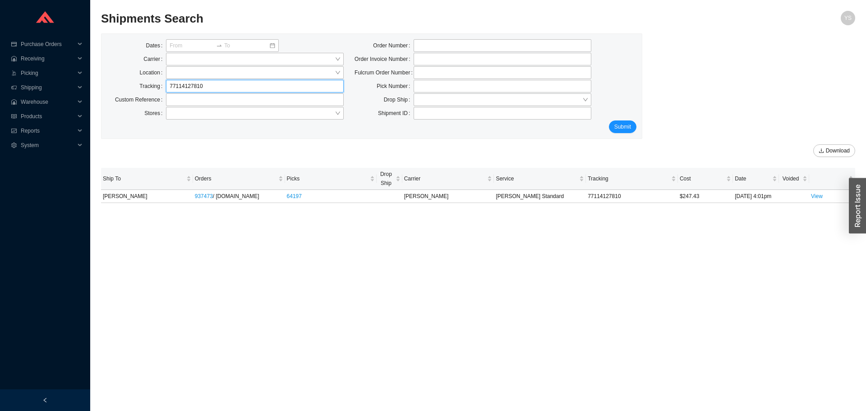
type input "77114464710"
click button "Submit" at bounding box center [623, 126] width 28 height 13
click at [204, 92] on input "77114464710" at bounding box center [255, 86] width 178 height 13
paste input "55853"
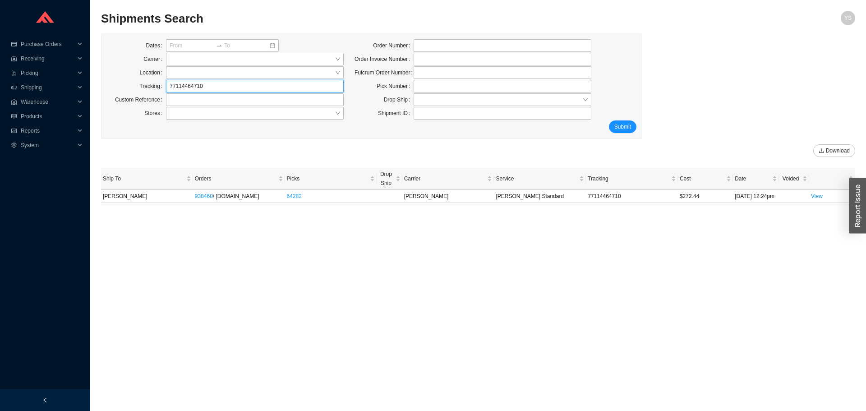
type input "77114558530"
click button "Submit" at bounding box center [623, 126] width 28 height 13
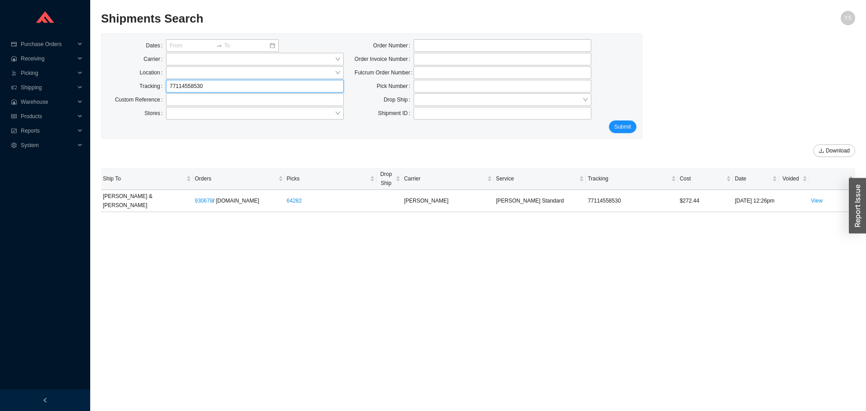
click at [237, 87] on input "77114558530" at bounding box center [255, 86] width 178 height 13
click at [236, 87] on input "77114558530" at bounding box center [255, 86] width 178 height 13
paste input "77978"
type input "77114779780"
click button "Submit" at bounding box center [623, 126] width 28 height 13
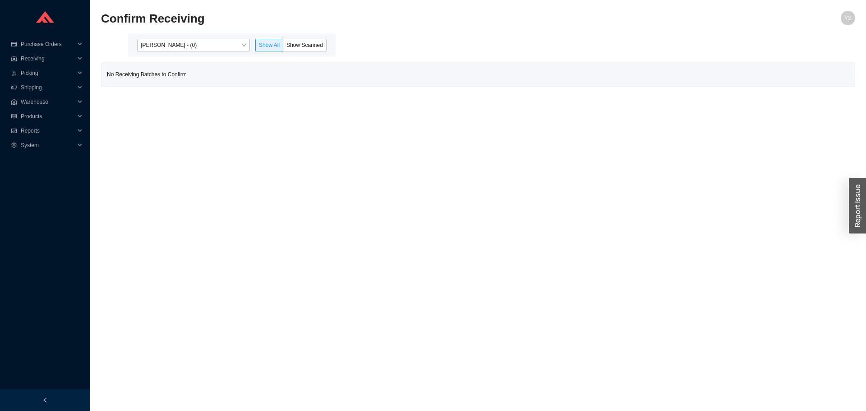
click at [159, 52] on div "[PERSON_NAME] - (0) Show All Show Scanned" at bounding box center [231, 44] width 207 height 23
click at [160, 49] on span "[PERSON_NAME] - (0)" at bounding box center [194, 45] width 106 height 12
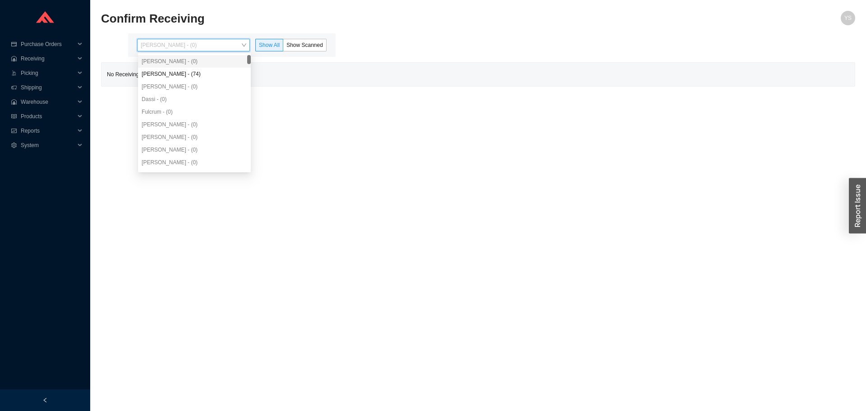
click at [164, 73] on div "[PERSON_NAME] - (74)" at bounding box center [195, 74] width 106 height 8
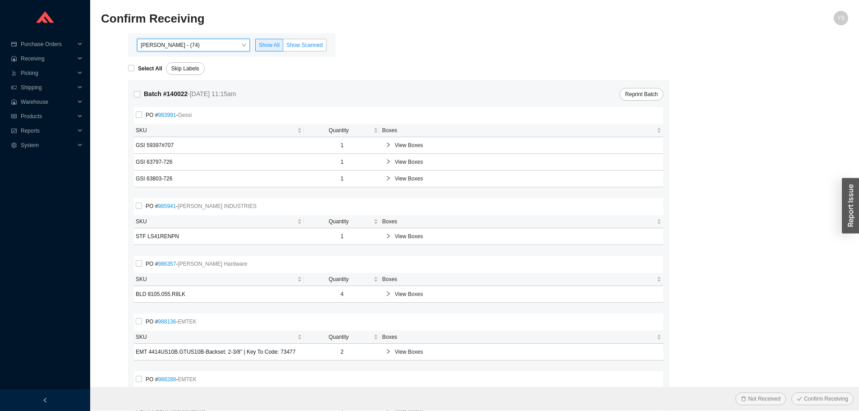
click at [305, 42] on span "Show Scanned" at bounding box center [304, 45] width 37 height 6
click at [283, 47] on input "Show Scanned" at bounding box center [283, 47] width 0 height 0
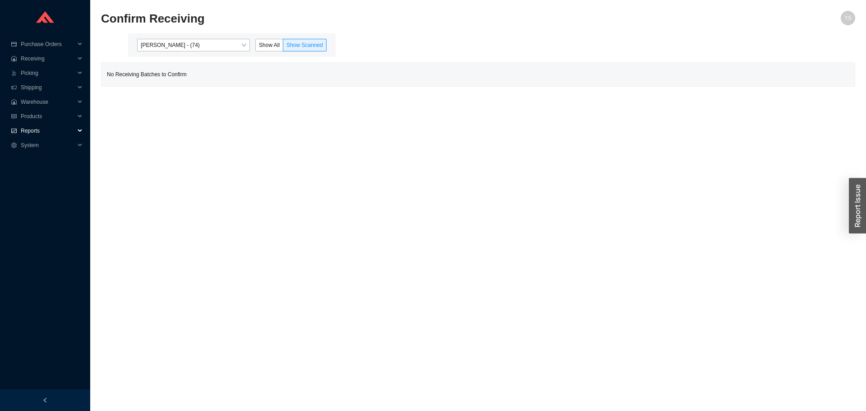
click at [51, 135] on span "Reports" at bounding box center [48, 131] width 54 height 14
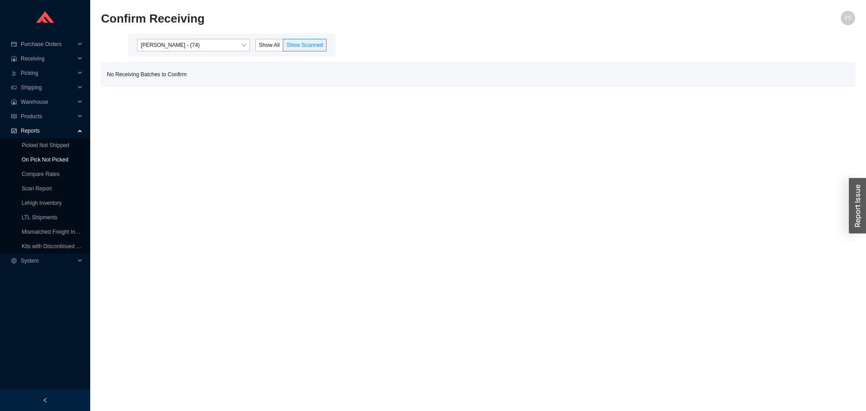
click at [40, 157] on link "On Pick Not Picked" at bounding box center [45, 159] width 46 height 6
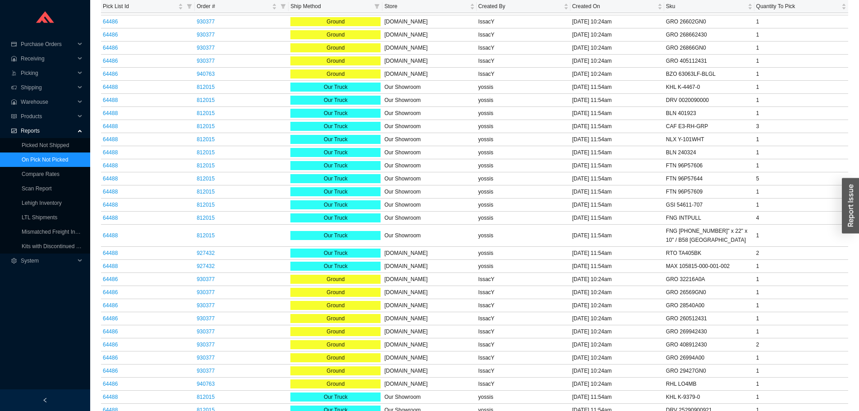
scroll to position [871, 0]
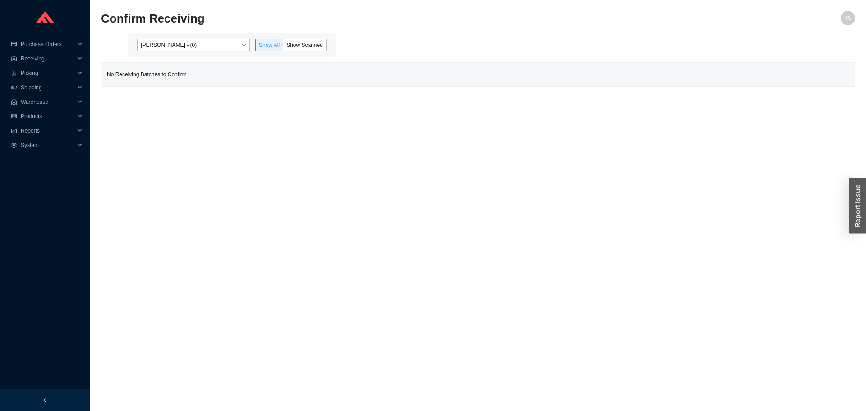
click at [170, 37] on div "[PERSON_NAME] - (0) Show All Show Scanned" at bounding box center [231, 44] width 207 height 23
click at [170, 50] on span "[PERSON_NAME] - (0)" at bounding box center [194, 45] width 106 height 12
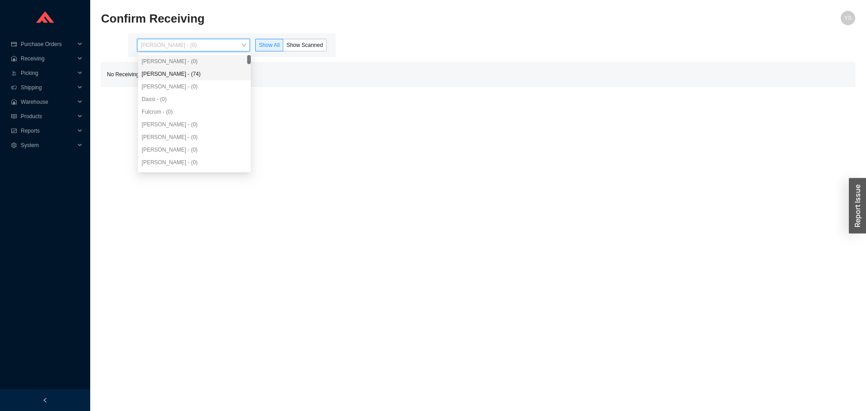
click at [167, 72] on div "[PERSON_NAME] - (74)" at bounding box center [195, 74] width 106 height 8
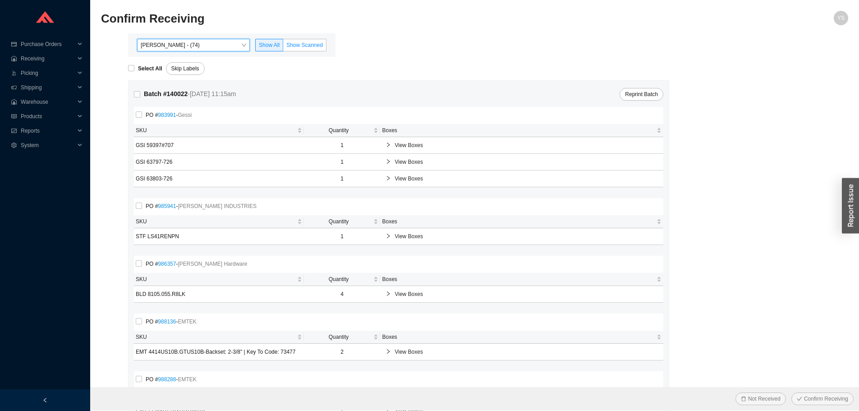
click at [321, 44] on span "Show Scanned" at bounding box center [304, 45] width 37 height 6
click at [283, 47] on input "Show Scanned" at bounding box center [283, 47] width 0 height 0
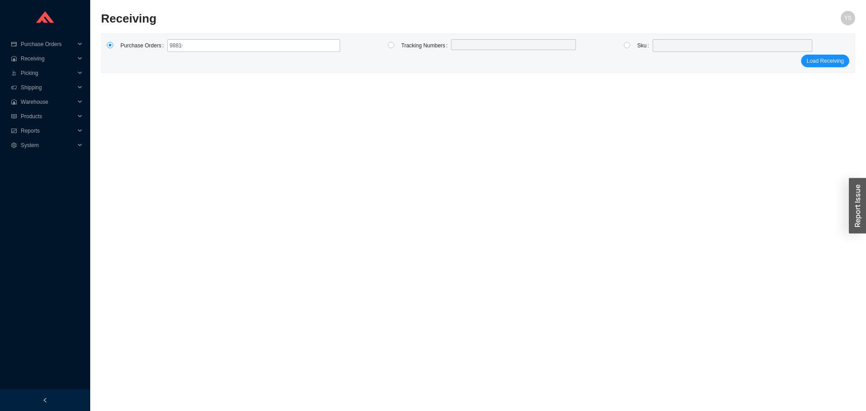
type input "988107"
click button "Load Receiving" at bounding box center [825, 61] width 48 height 13
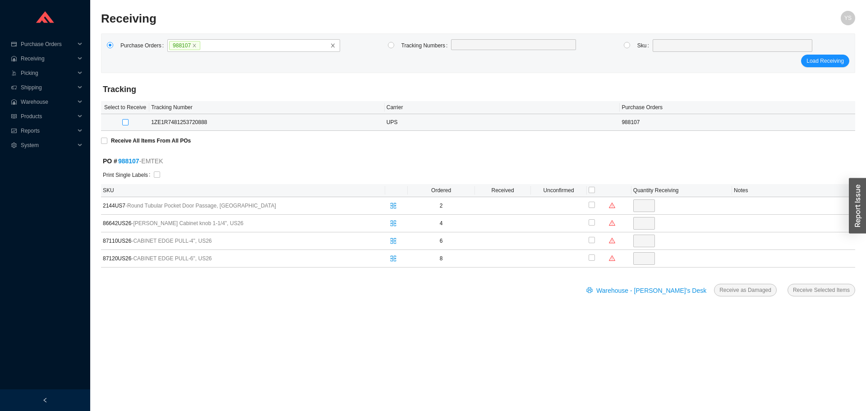
click at [125, 123] on input "checkbox" at bounding box center [125, 122] width 6 height 6
checkbox input "true"
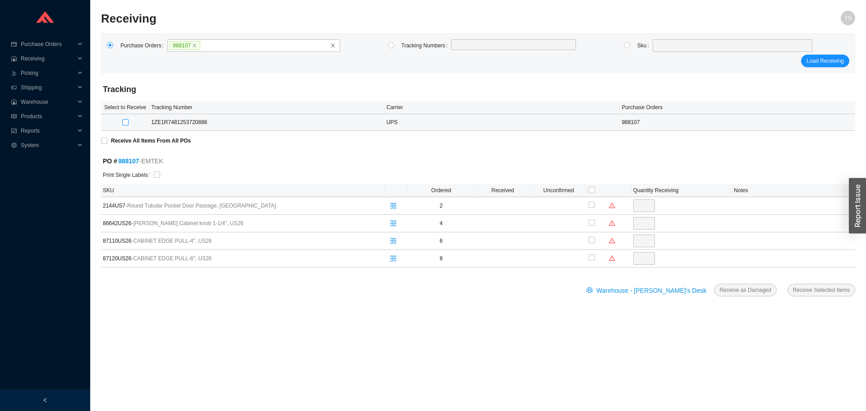
type input "2"
checkbox input "true"
type input "4"
checkbox input "true"
type input "6"
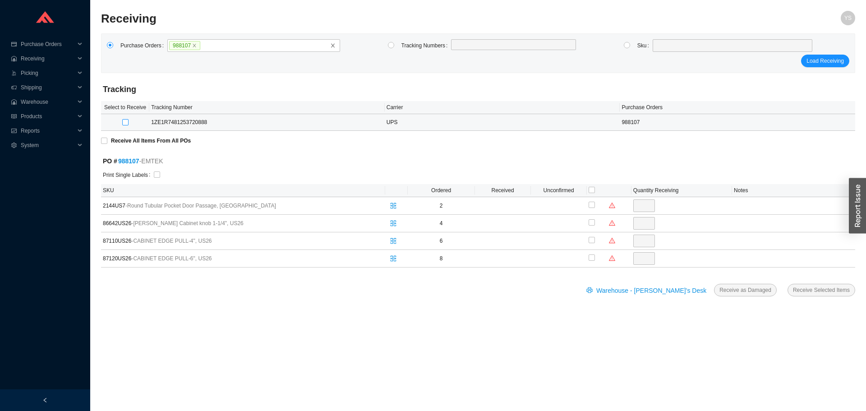
checkbox input "true"
type input "8"
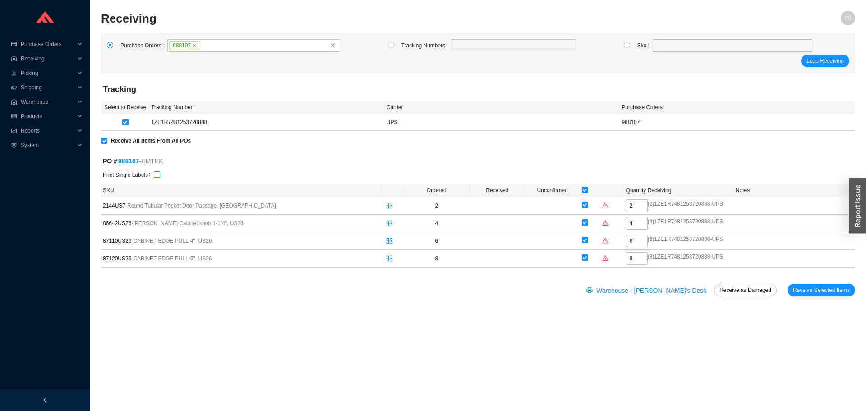
click at [154, 176] on input "checkbox" at bounding box center [157, 174] width 6 height 6
checkbox input "true"
click at [798, 285] on span "Receive Selected Items" at bounding box center [821, 289] width 57 height 9
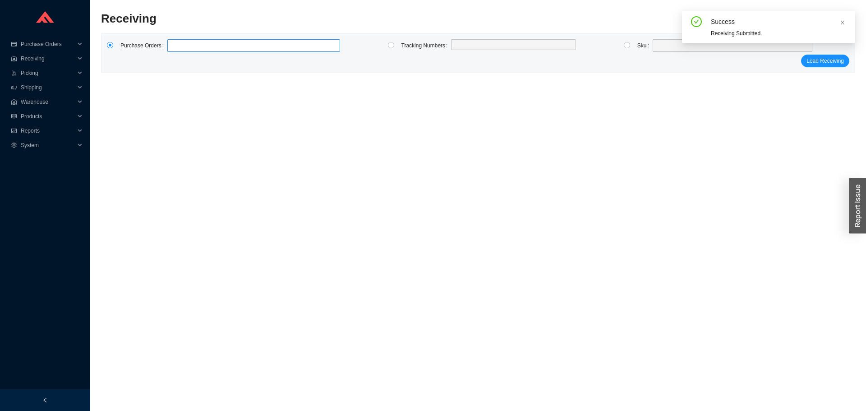
click at [189, 49] on label at bounding box center [253, 45] width 173 height 13
click at [175, 49] on input at bounding box center [172, 46] width 6 height 10
type input "987913"
click button "Load Receiving" at bounding box center [825, 61] width 48 height 13
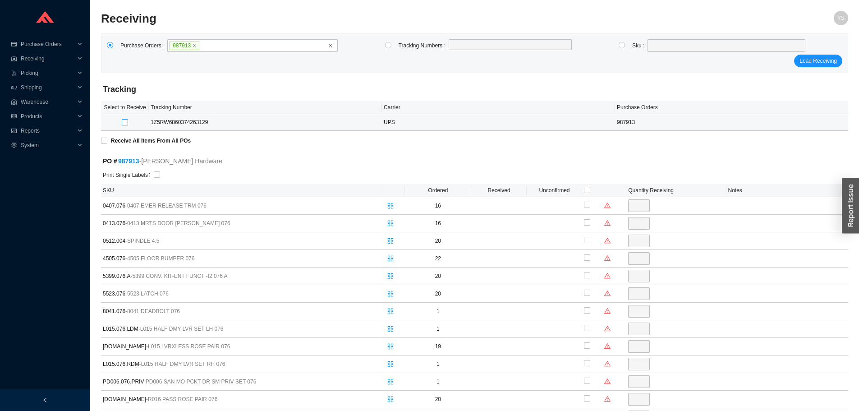
click at [122, 119] on input "checkbox" at bounding box center [125, 122] width 6 height 6
checkbox input "true"
type input "20"
checkbox input "true"
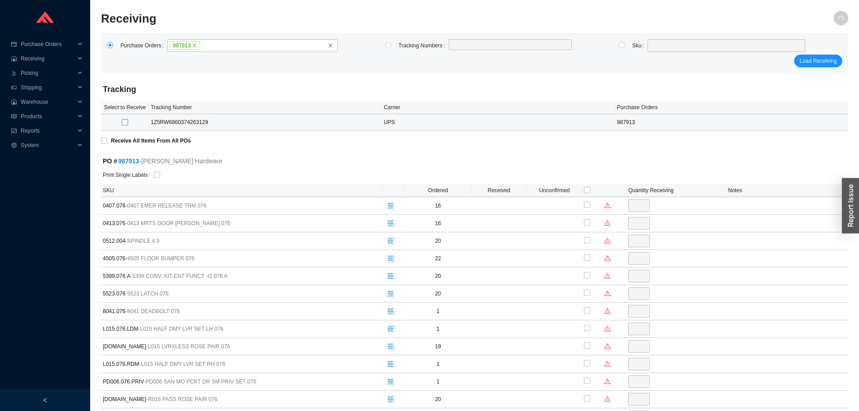
type input "22"
checkbox input "true"
type input "1"
checkbox input "true"
type input "1"
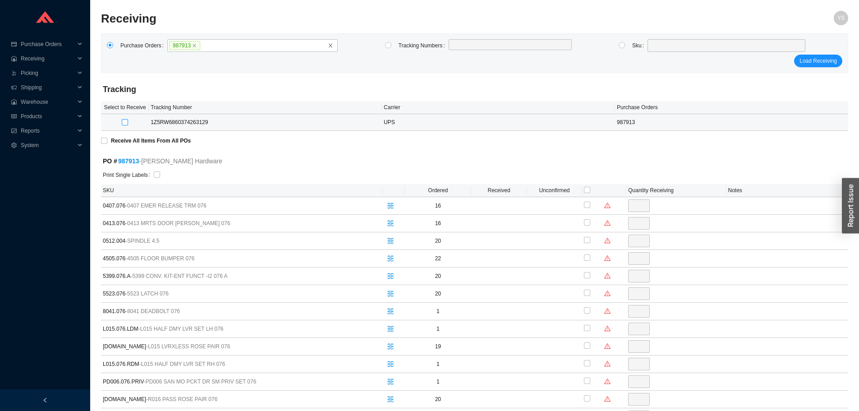
checkbox input "true"
type input "1"
checkbox input "true"
type input "1"
checkbox input "true"
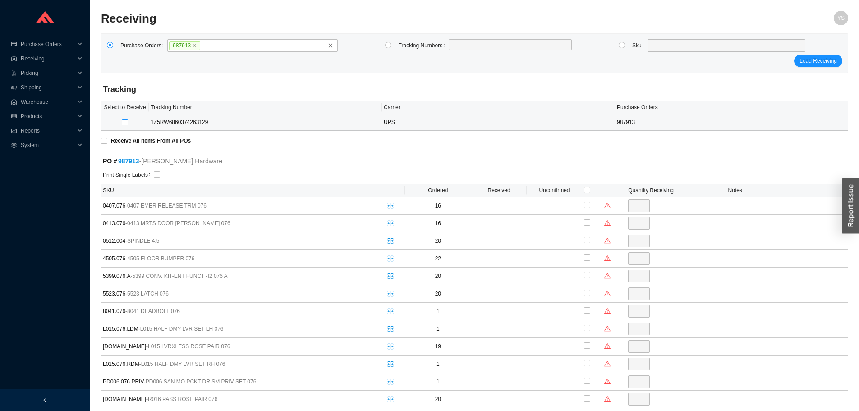
type input "1"
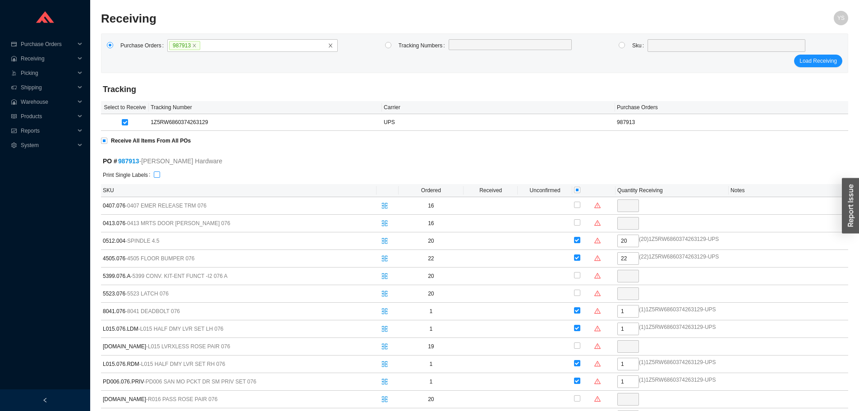
click at [154, 172] on input "checkbox" at bounding box center [157, 174] width 6 height 6
checkbox input "true"
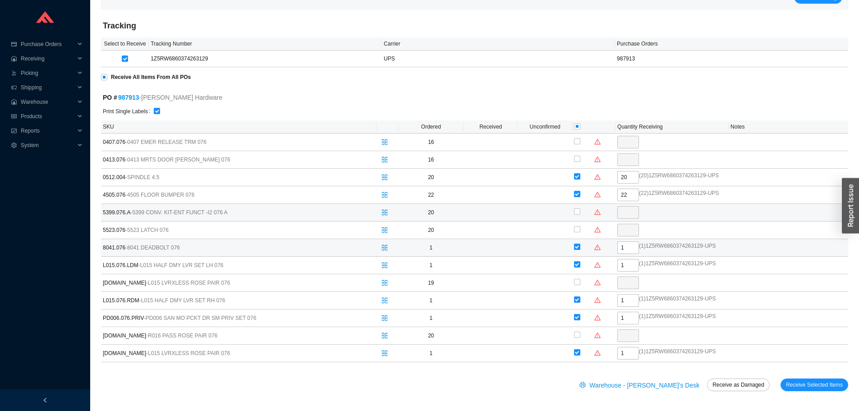
scroll to position [95, 0]
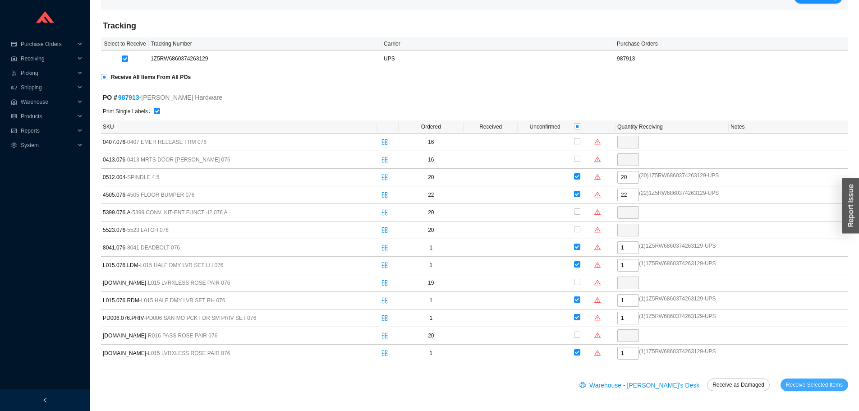
click at [800, 384] on span "Receive Selected Items" at bounding box center [814, 384] width 57 height 9
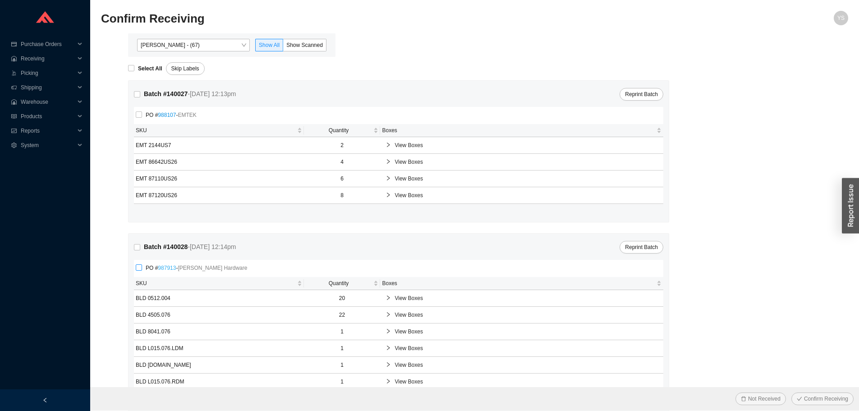
click at [162, 271] on link "987913" at bounding box center [167, 268] width 18 height 6
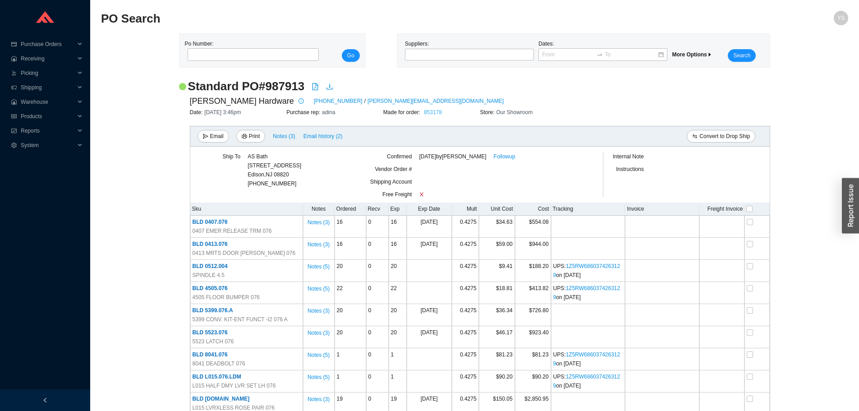
click at [441, 113] on link "853178" at bounding box center [433, 112] width 18 height 6
click at [431, 110] on link "853178" at bounding box center [433, 112] width 18 height 6
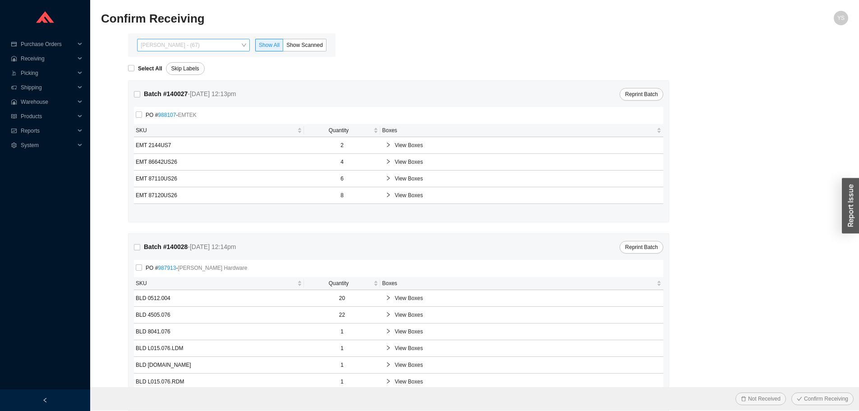
click at [188, 46] on span "[PERSON_NAME] - (67)" at bounding box center [194, 45] width 106 height 12
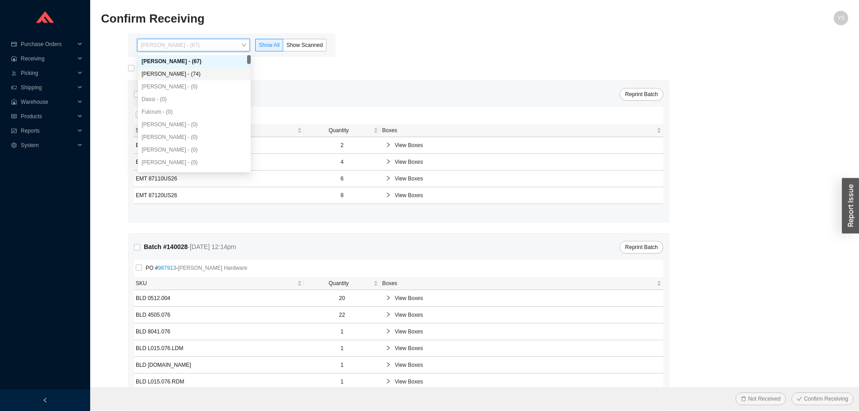
click at [214, 74] on div "[PERSON_NAME] - (74)" at bounding box center [195, 74] width 106 height 8
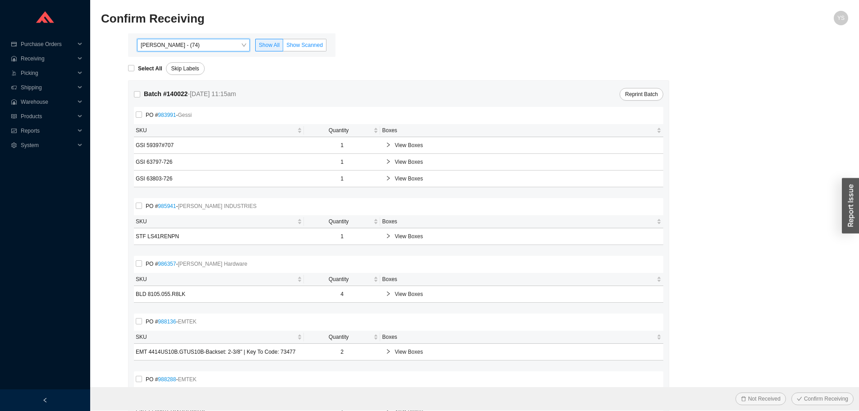
click at [308, 43] on span "Show Scanned" at bounding box center [304, 45] width 37 height 6
click at [283, 47] on input "Show Scanned" at bounding box center [283, 47] width 0 height 0
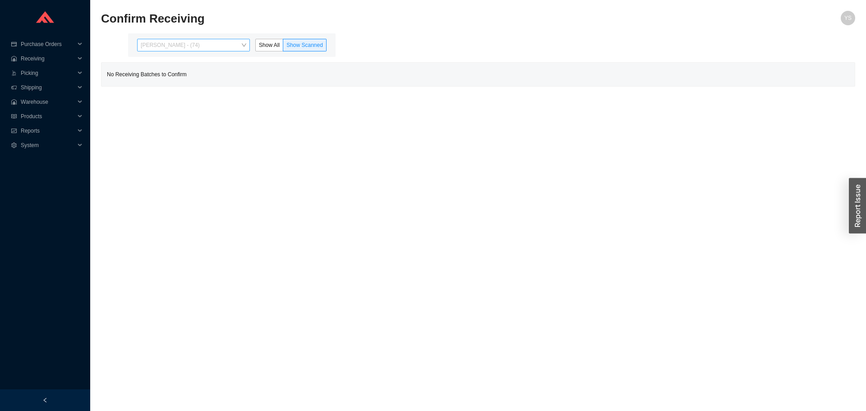
click at [164, 50] on span "[PERSON_NAME] - (74)" at bounding box center [194, 45] width 106 height 12
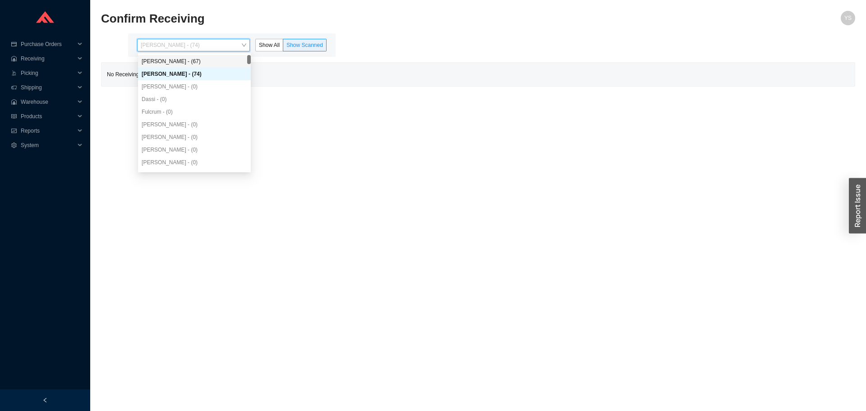
click at [166, 62] on div "[PERSON_NAME] - (67)" at bounding box center [195, 61] width 106 height 8
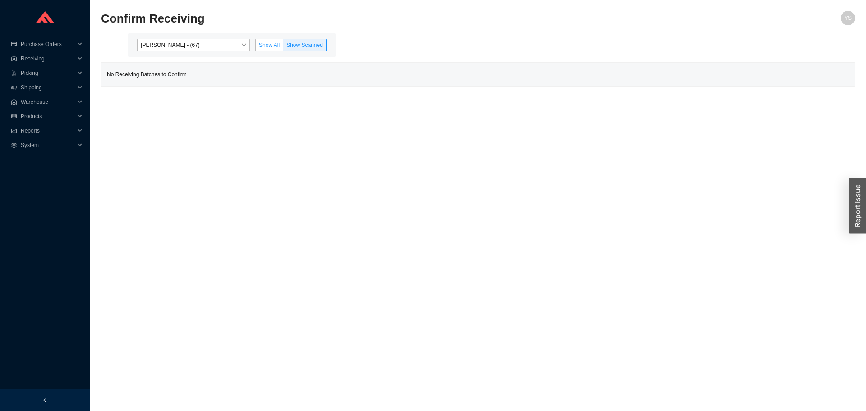
click at [258, 48] on label "Show All" at bounding box center [269, 45] width 28 height 13
click at [256, 47] on input "Show All" at bounding box center [256, 47] width 0 height 0
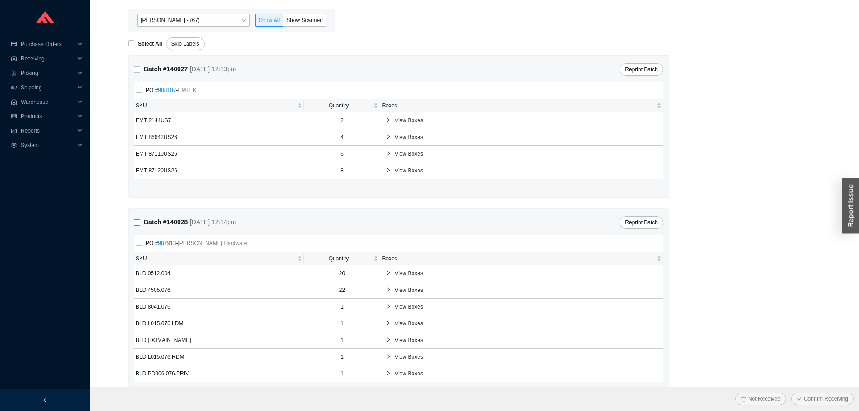
scroll to position [49, 0]
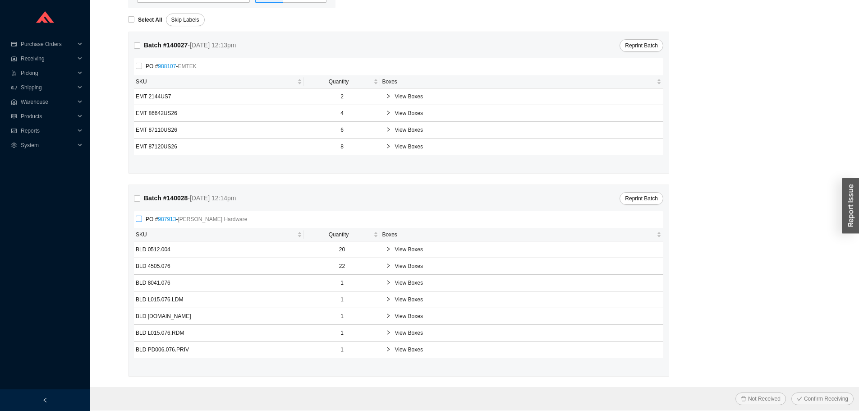
click at [139, 222] on input "PO # 987913 - [PERSON_NAME] Hardware" at bounding box center [139, 219] width 6 height 6
checkbox input "true"
click at [816, 395] on span "Confirm Receiving" at bounding box center [826, 398] width 44 height 9
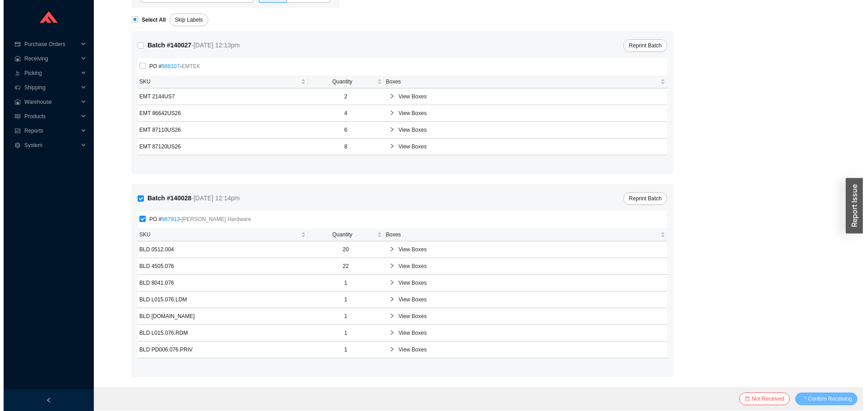
scroll to position [0, 0]
